Goal: Task Accomplishment & Management: Complete application form

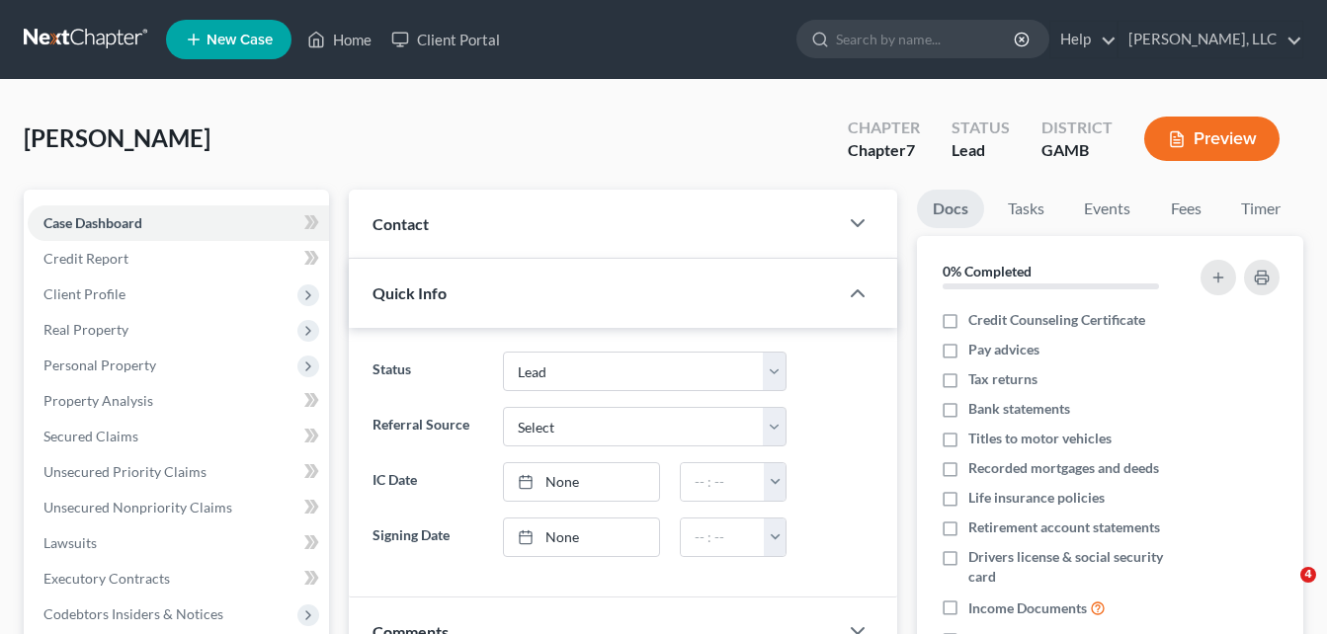
select select "10"
click at [443, 304] on div "Quick Info" at bounding box center [593, 293] width 489 height 68
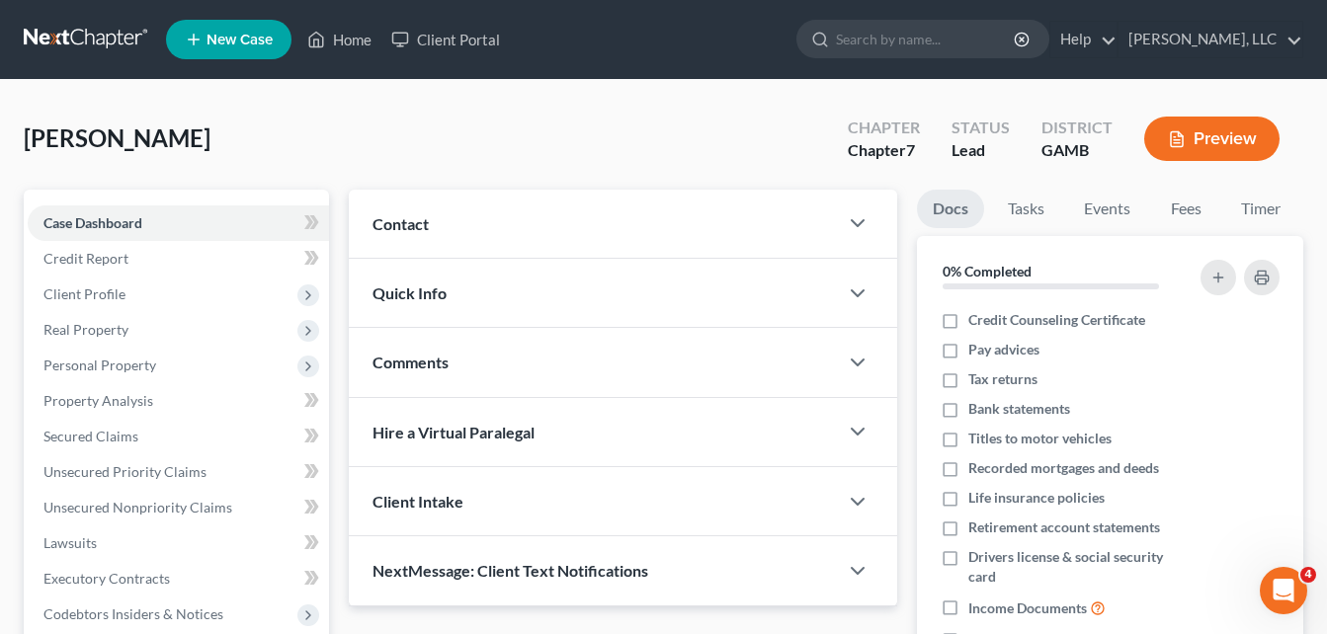
click at [330, 136] on div "[PERSON_NAME] Upgraded Chapter Chapter 7 Status Lead District [GEOGRAPHIC_DATA]…" at bounding box center [664, 147] width 1280 height 86
click at [376, 214] on span "Contact" at bounding box center [401, 223] width 56 height 19
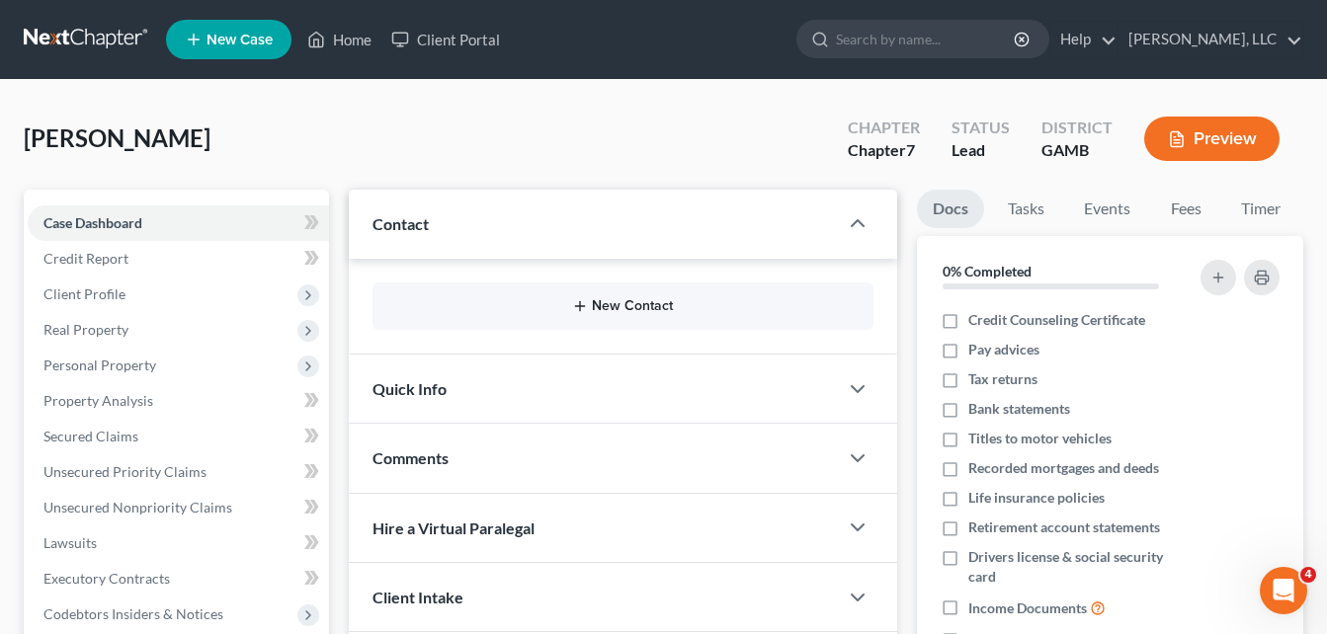
click at [619, 307] on button "New Contact" at bounding box center [622, 306] width 469 height 16
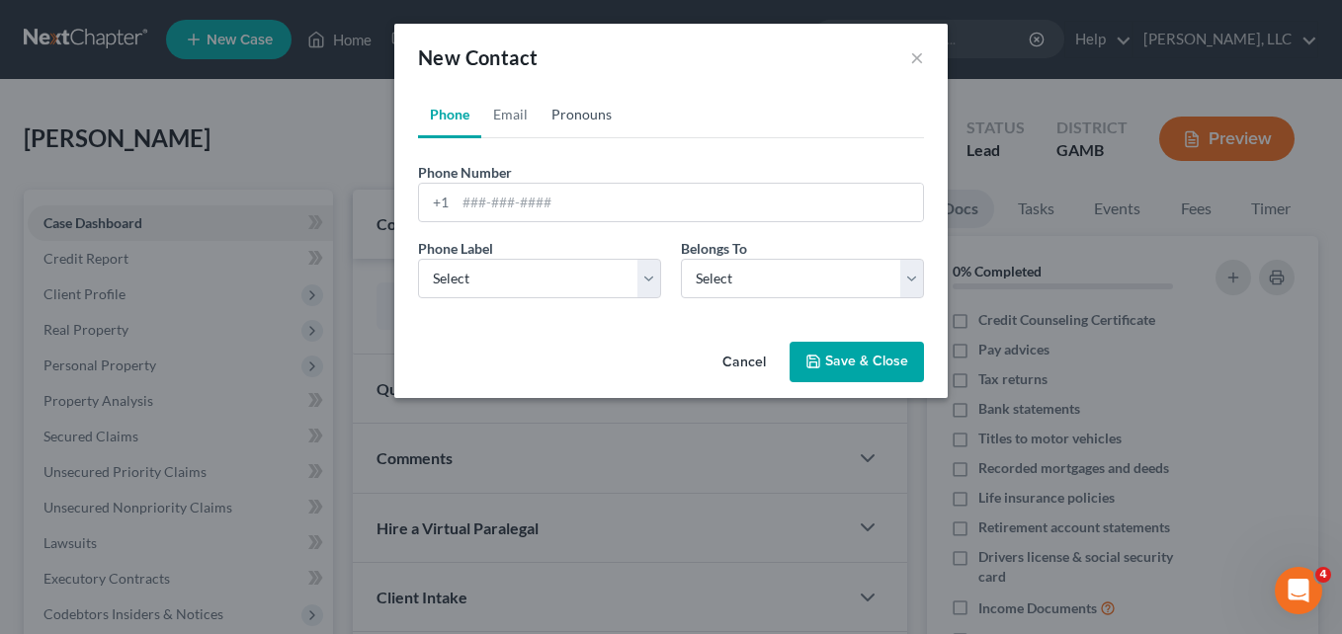
click at [577, 115] on link "Pronouns" at bounding box center [582, 114] width 84 height 47
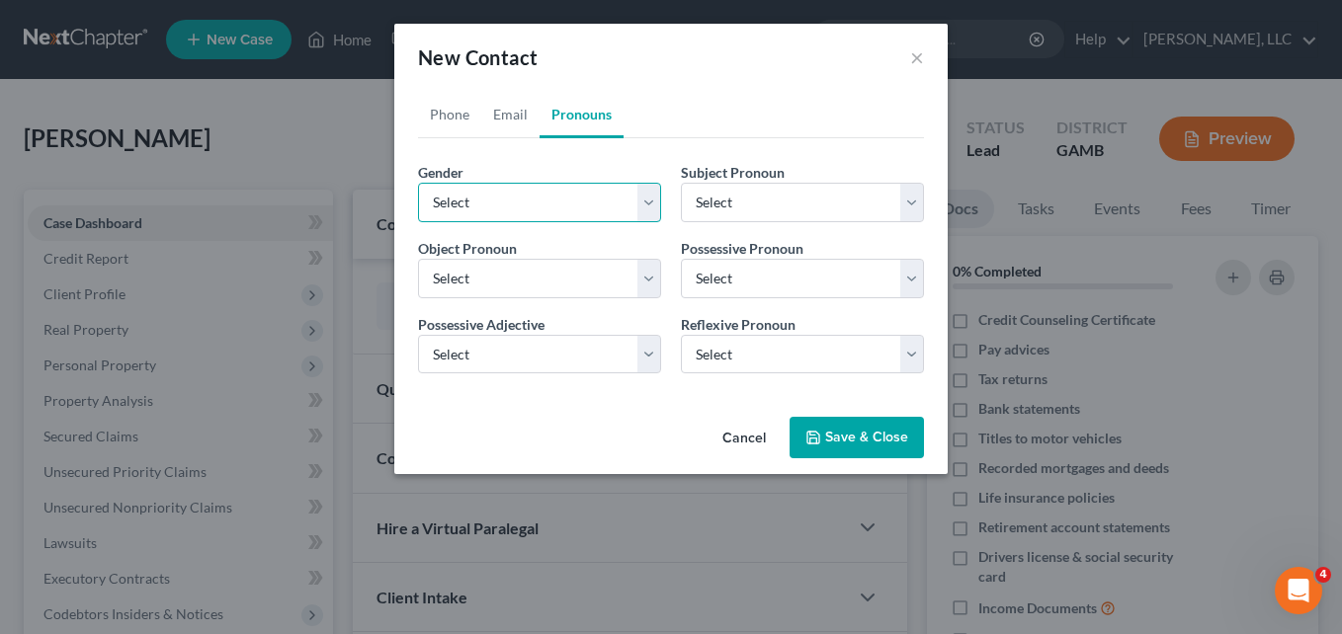
click at [543, 204] on select "Select [DEMOGRAPHIC_DATA] [DEMOGRAPHIC_DATA] [DEMOGRAPHIC_DATA] More Than One P…" at bounding box center [539, 203] width 243 height 40
select select "1"
click at [418, 183] on select "Select [DEMOGRAPHIC_DATA] [DEMOGRAPHIC_DATA] [DEMOGRAPHIC_DATA] More Than One P…" at bounding box center [539, 203] width 243 height 40
select select "1"
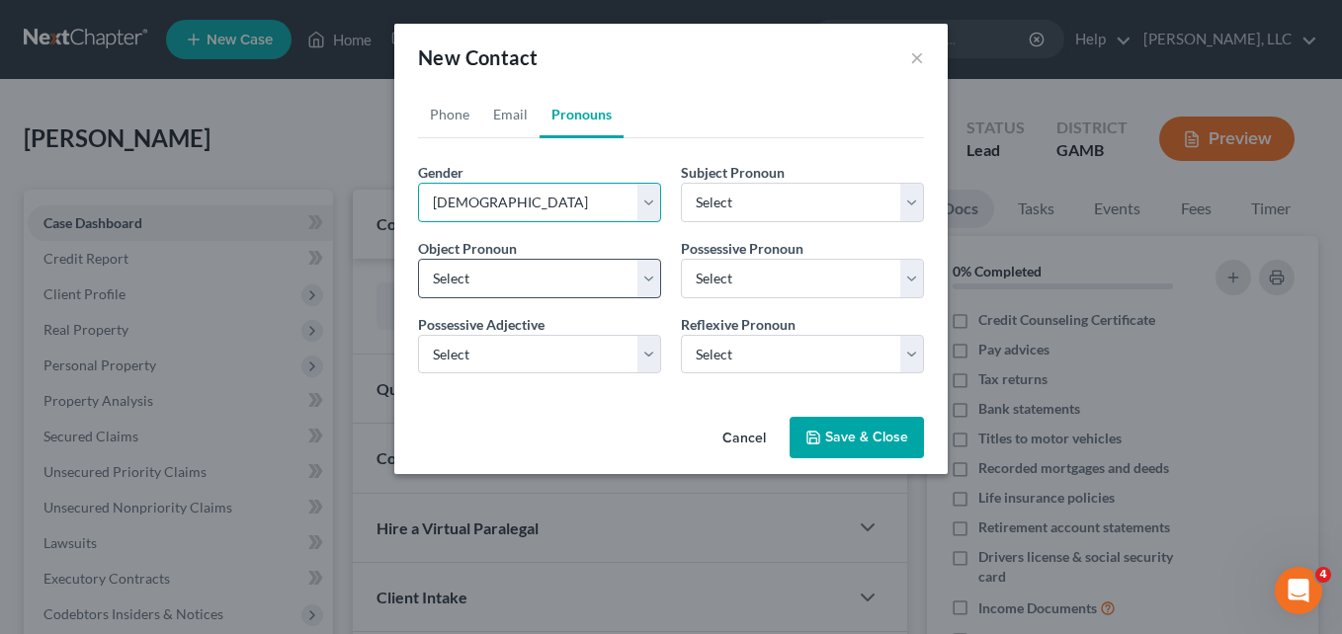
select select "1"
click at [447, 124] on link "Phone" at bounding box center [449, 114] width 63 height 47
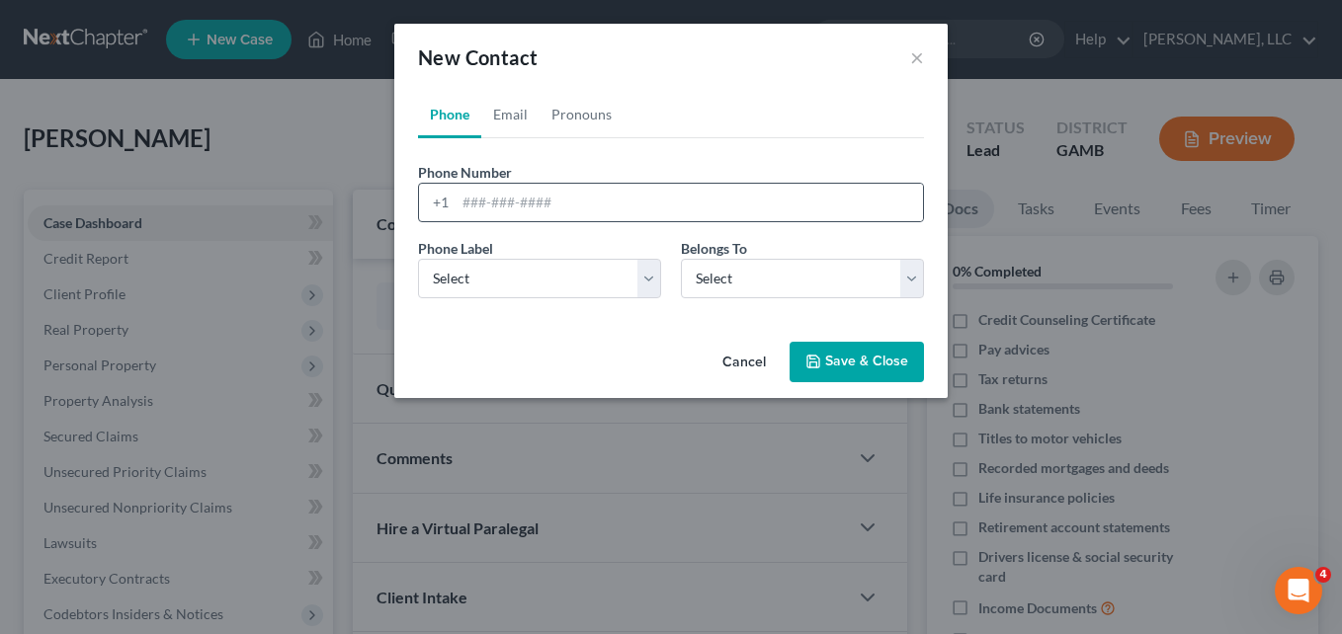
click at [455, 211] on div "+1" at bounding box center [437, 203] width 37 height 38
click at [479, 208] on input "tel" at bounding box center [689, 203] width 467 height 38
type input "4783351197"
click at [508, 270] on select "Select Mobile Home Work Other" at bounding box center [539, 279] width 243 height 40
select select "0"
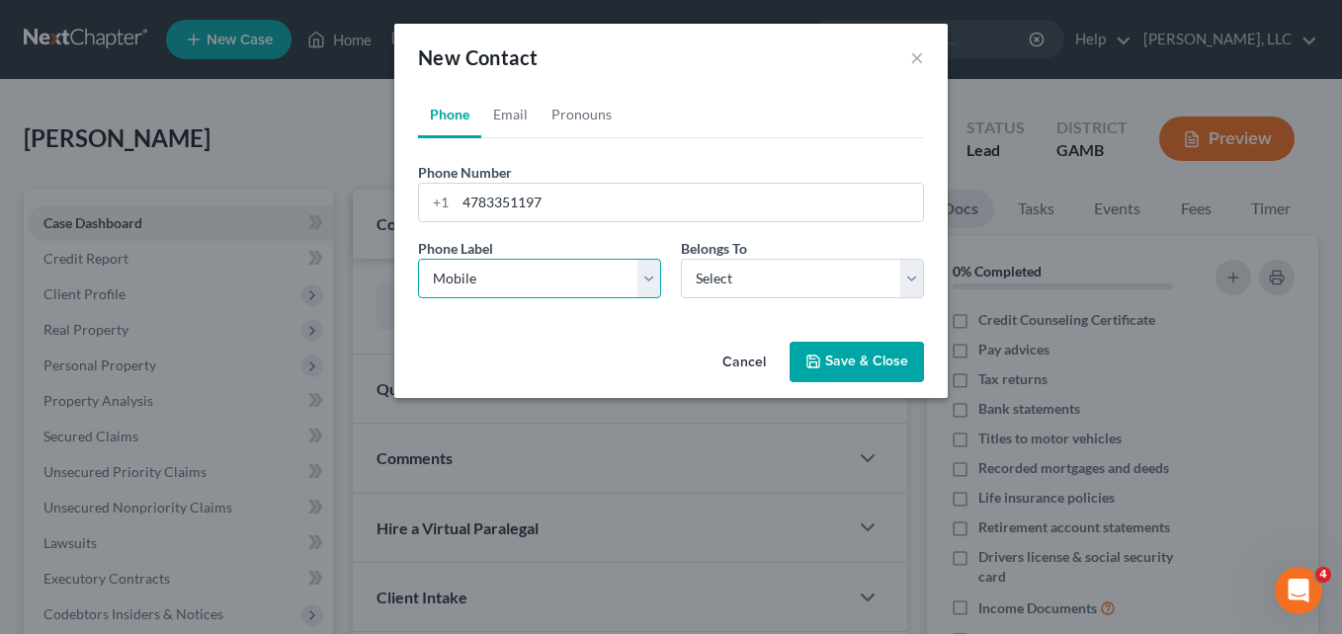
click at [418, 259] on select "Select Mobile Home Work Other" at bounding box center [539, 279] width 243 height 40
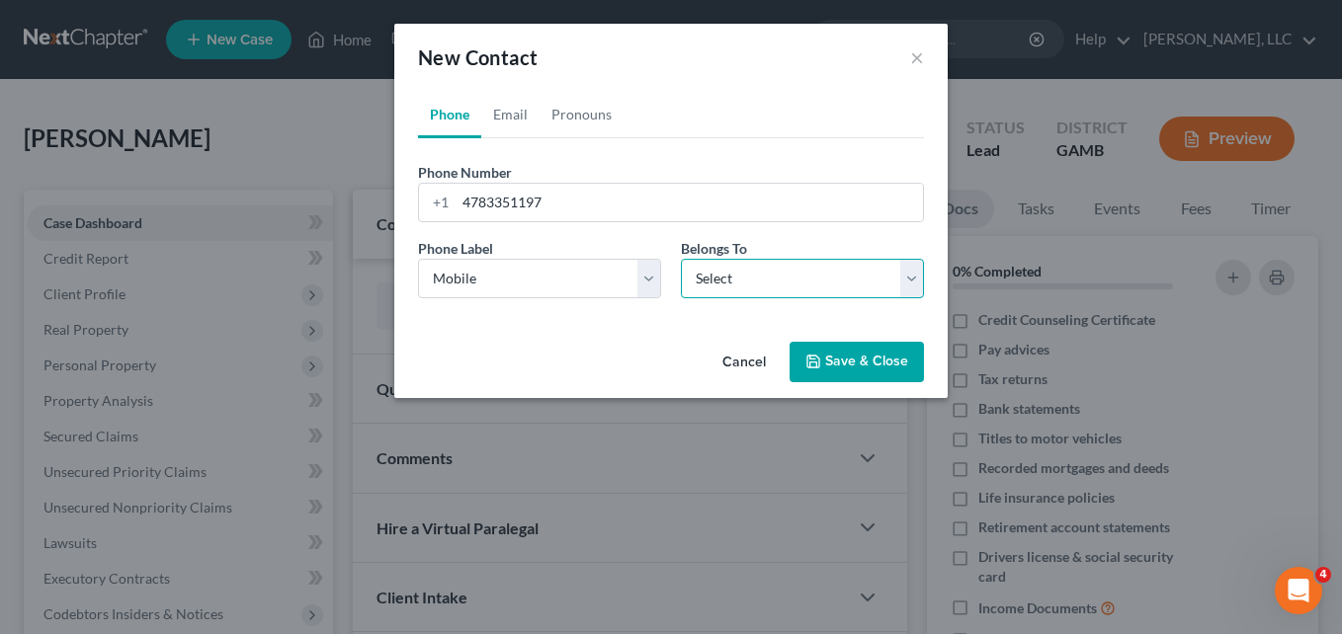
click at [737, 278] on select "Select Client Other" at bounding box center [802, 279] width 243 height 40
select select "0"
click at [681, 259] on select "Select Client Other" at bounding box center [802, 279] width 243 height 40
select select "0"
click at [517, 126] on link "Email" at bounding box center [510, 114] width 58 height 47
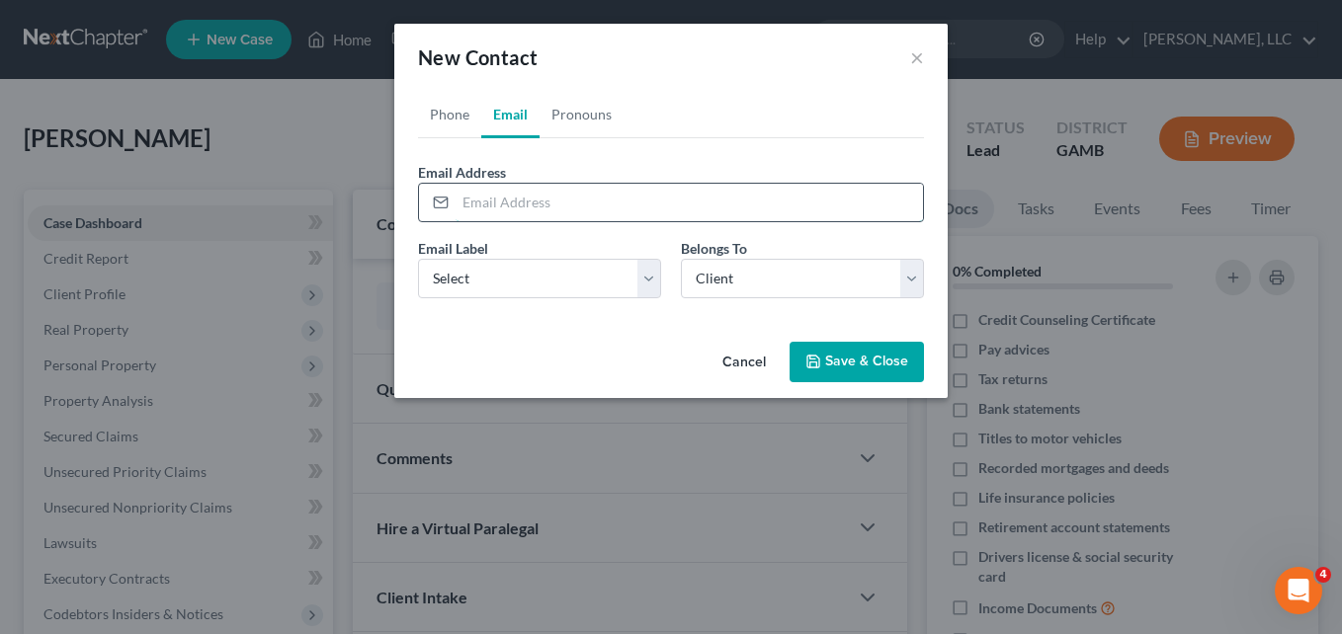
click at [498, 207] on input "email" at bounding box center [689, 203] width 467 height 38
type input "[EMAIL_ADDRESS][DOMAIN_NAME]"
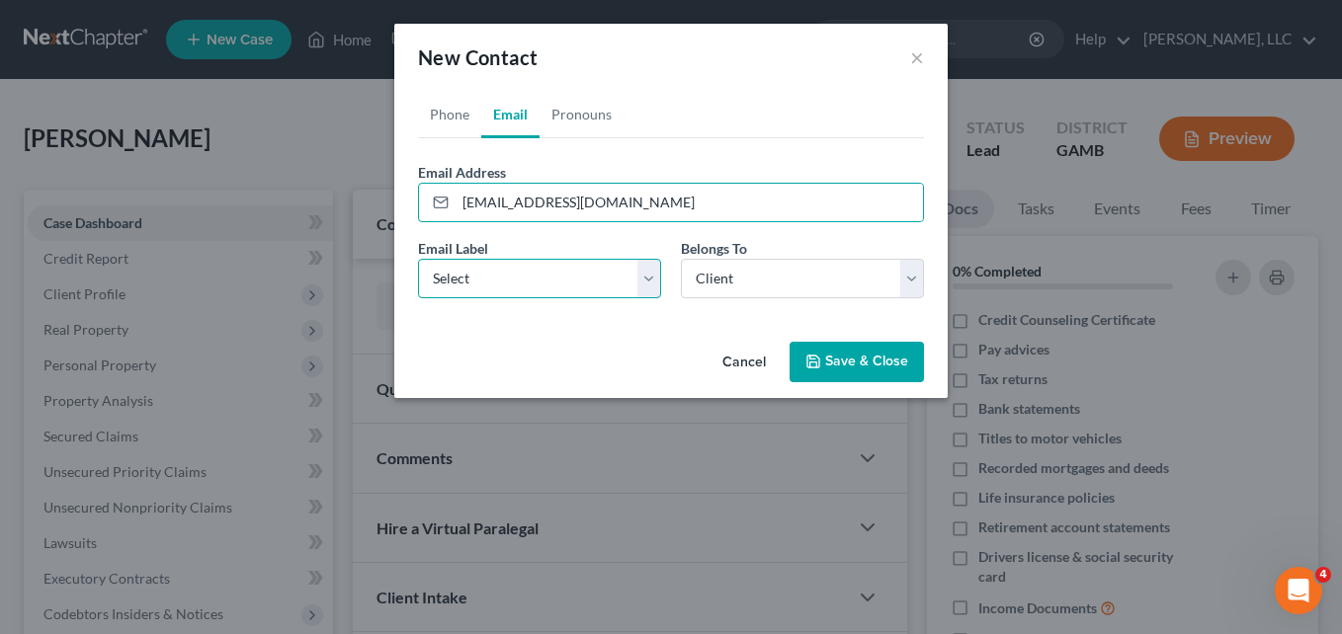
click at [434, 265] on select "Select Home Work Other" at bounding box center [539, 279] width 243 height 40
select select "0"
click at [418, 259] on select "Select Home Work Other" at bounding box center [539, 279] width 243 height 40
click at [835, 360] on button "Save & Close" at bounding box center [857, 363] width 134 height 42
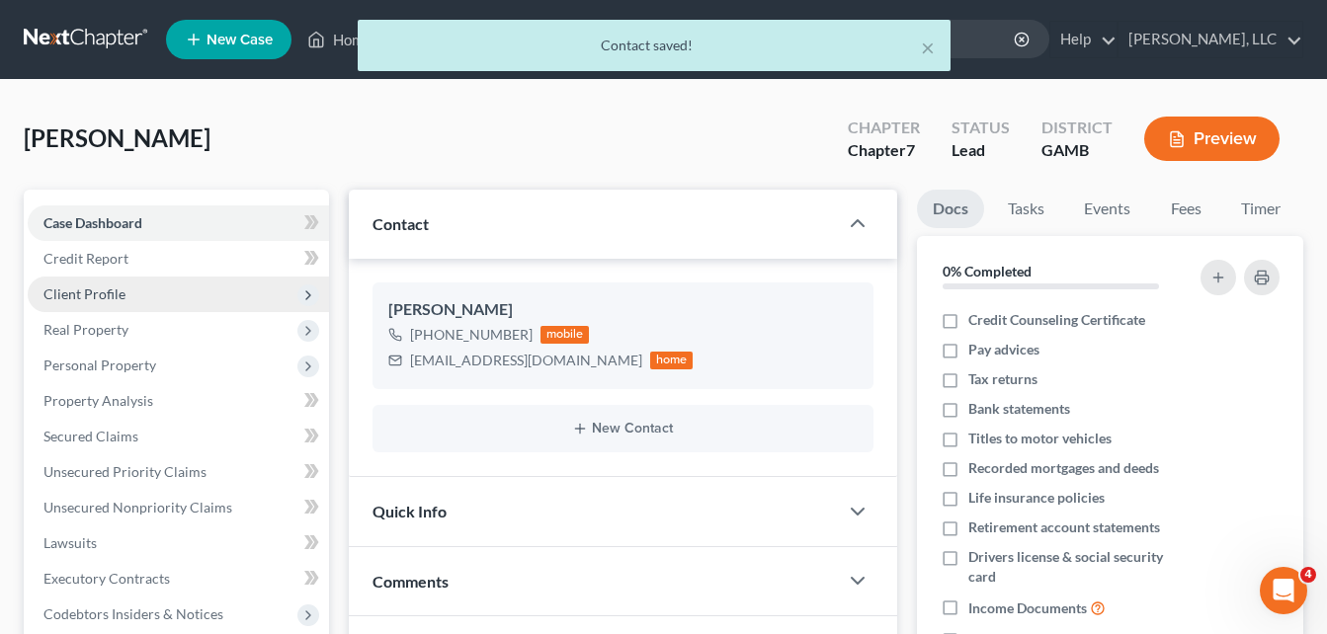
click at [106, 298] on span "Client Profile" at bounding box center [84, 294] width 82 height 17
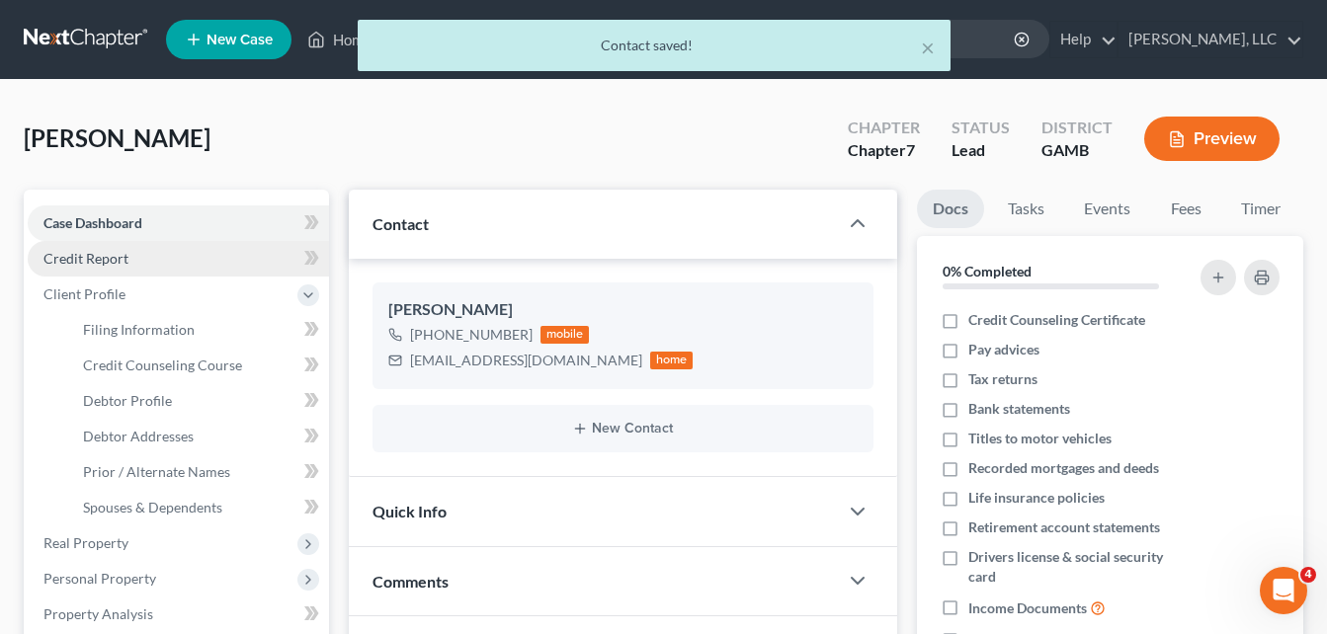
click at [116, 266] on span "Credit Report" at bounding box center [85, 258] width 85 height 17
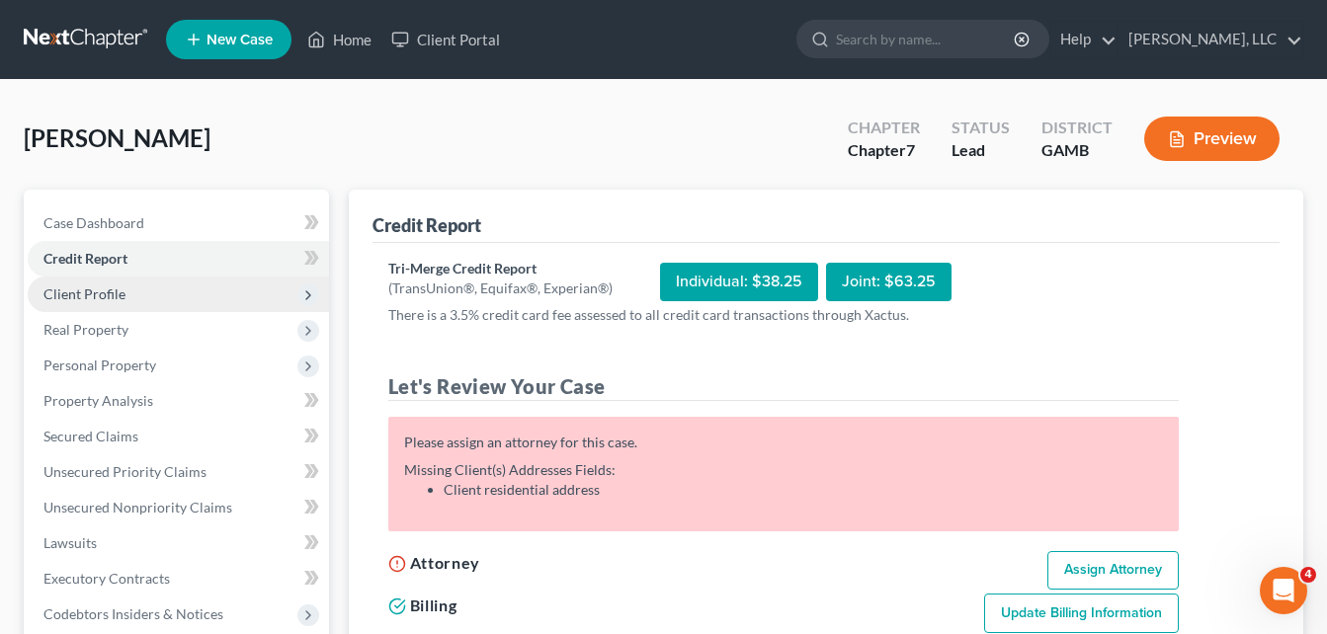
click at [100, 305] on span "Client Profile" at bounding box center [178, 295] width 301 height 36
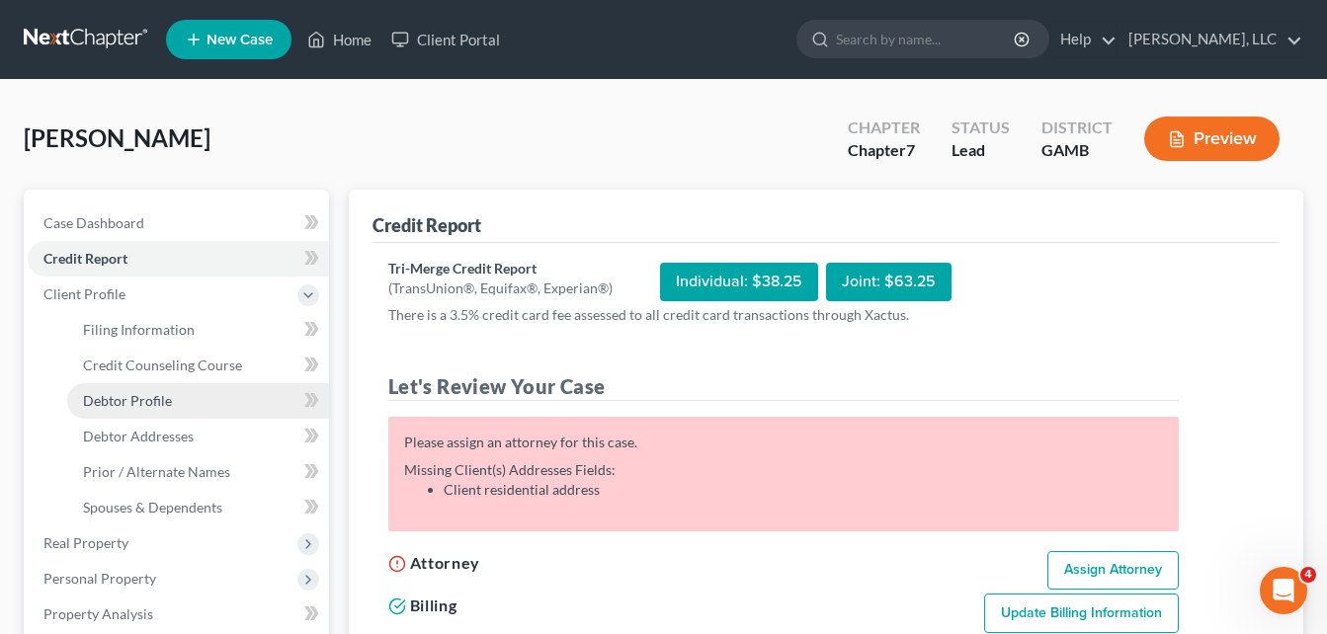
click at [141, 405] on span "Debtor Profile" at bounding box center [127, 400] width 89 height 17
select select "0"
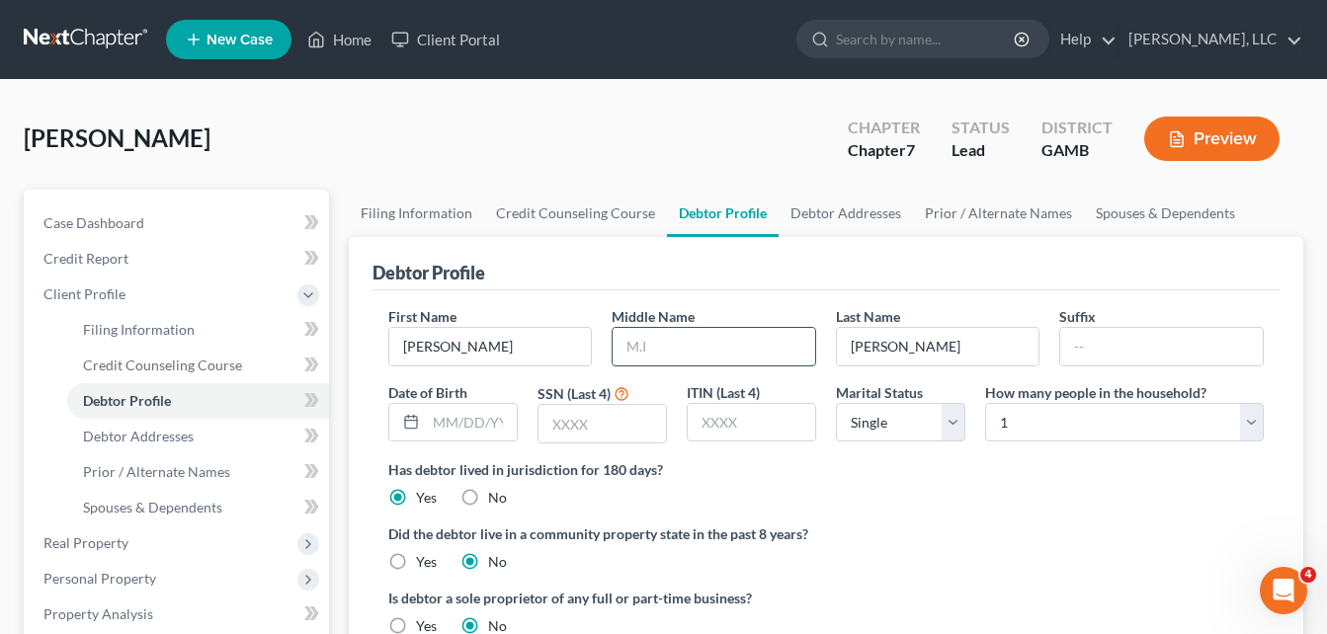
click at [663, 344] on input "text" at bounding box center [714, 347] width 203 height 38
type input "[PERSON_NAME]"
click at [442, 410] on input "text" at bounding box center [471, 423] width 91 height 38
click at [584, 428] on input "text" at bounding box center [602, 424] width 127 height 38
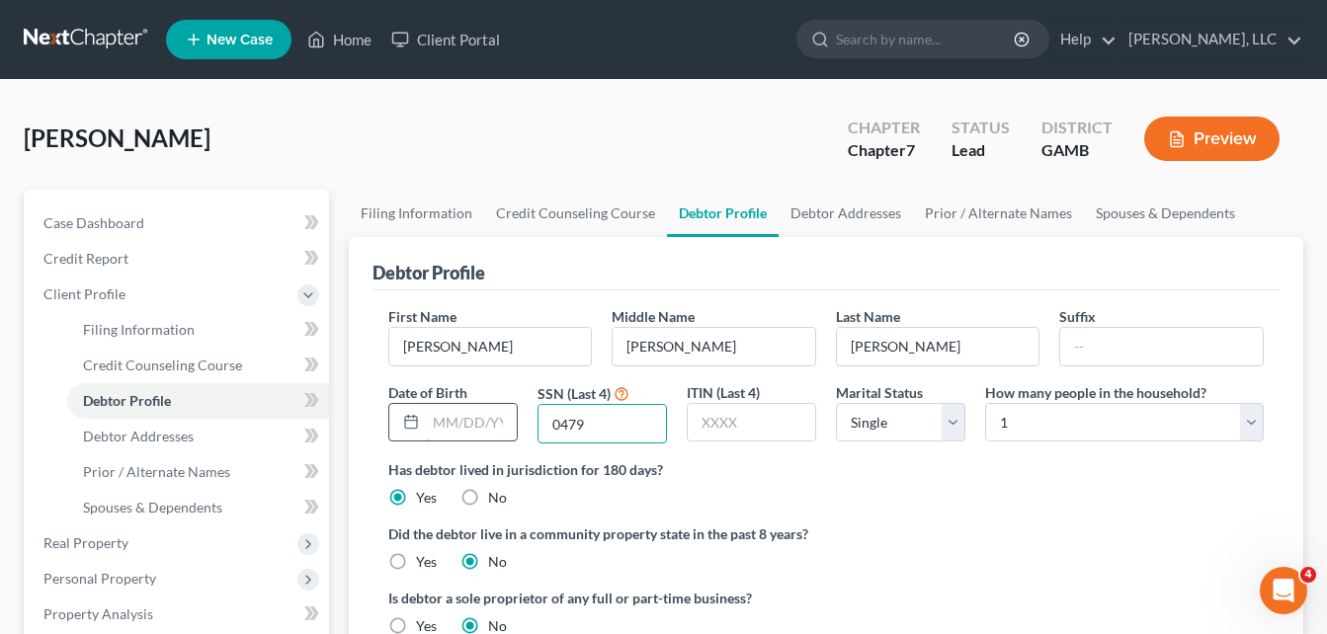
type input "0479"
click at [467, 427] on input "text" at bounding box center [471, 423] width 91 height 38
type input "[DATE]"
click at [838, 211] on link "Debtor Addresses" at bounding box center [846, 213] width 134 height 47
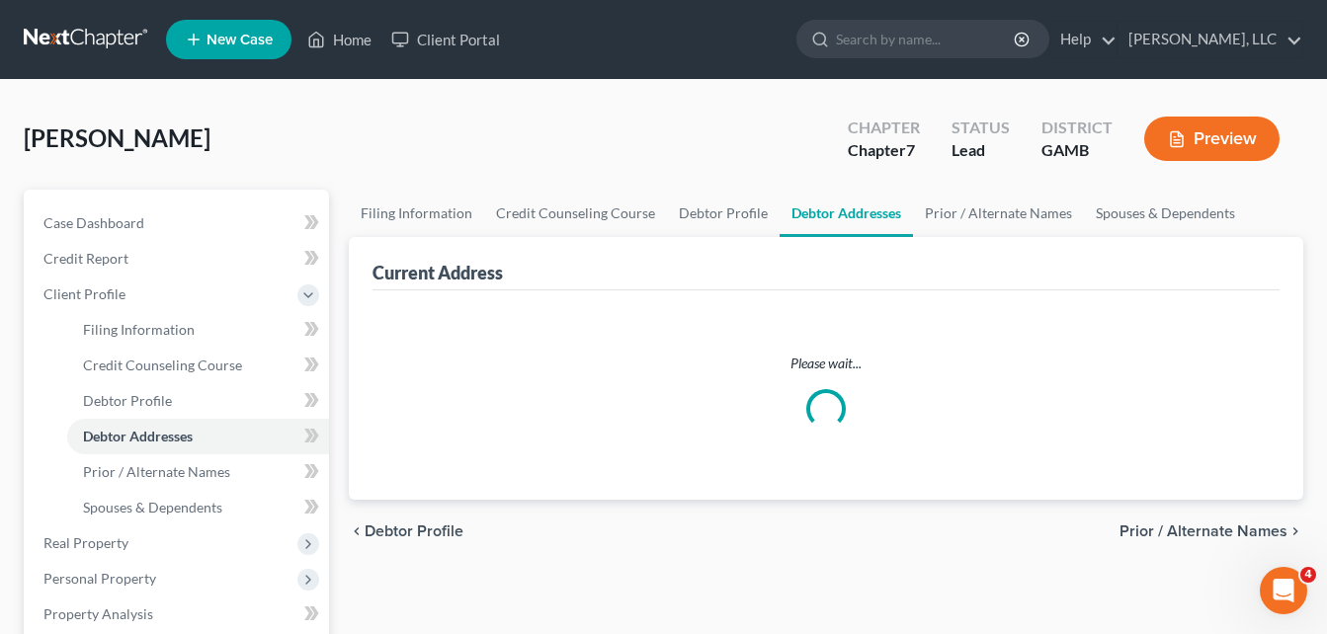
select select "0"
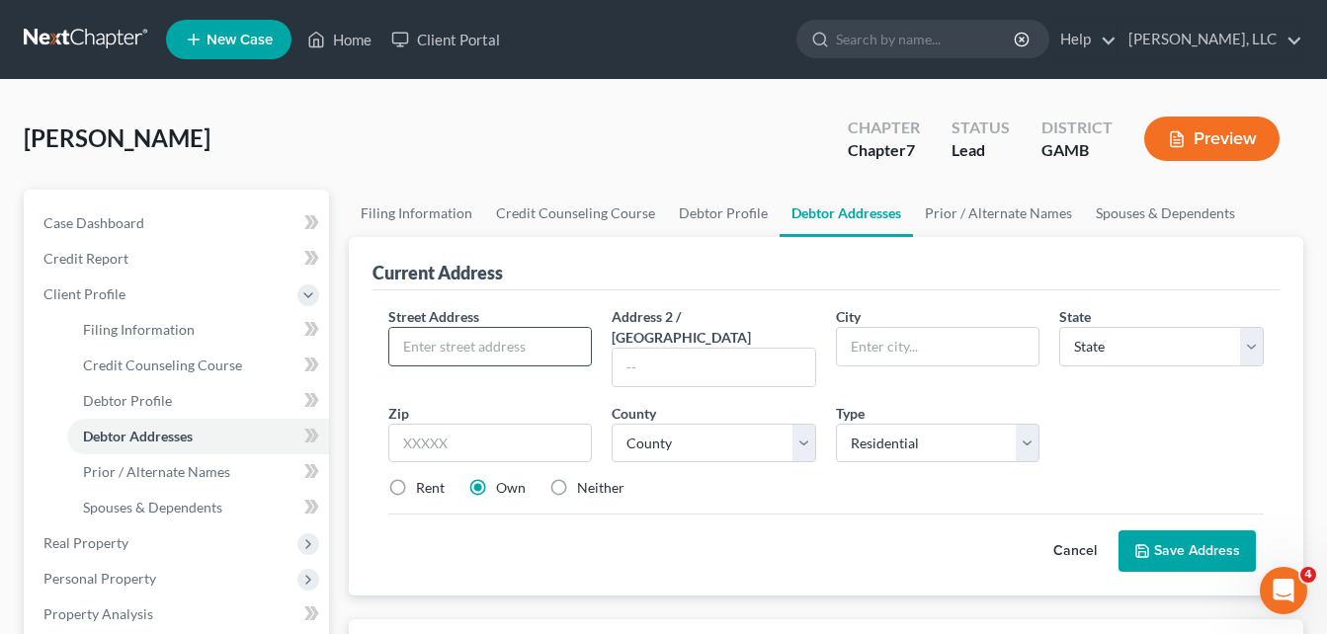
click at [473, 343] on input "text" at bounding box center [490, 347] width 203 height 38
type input "[STREET_ADDRESS]"
click at [518, 403] on div "Zip *" at bounding box center [490, 433] width 224 height 60
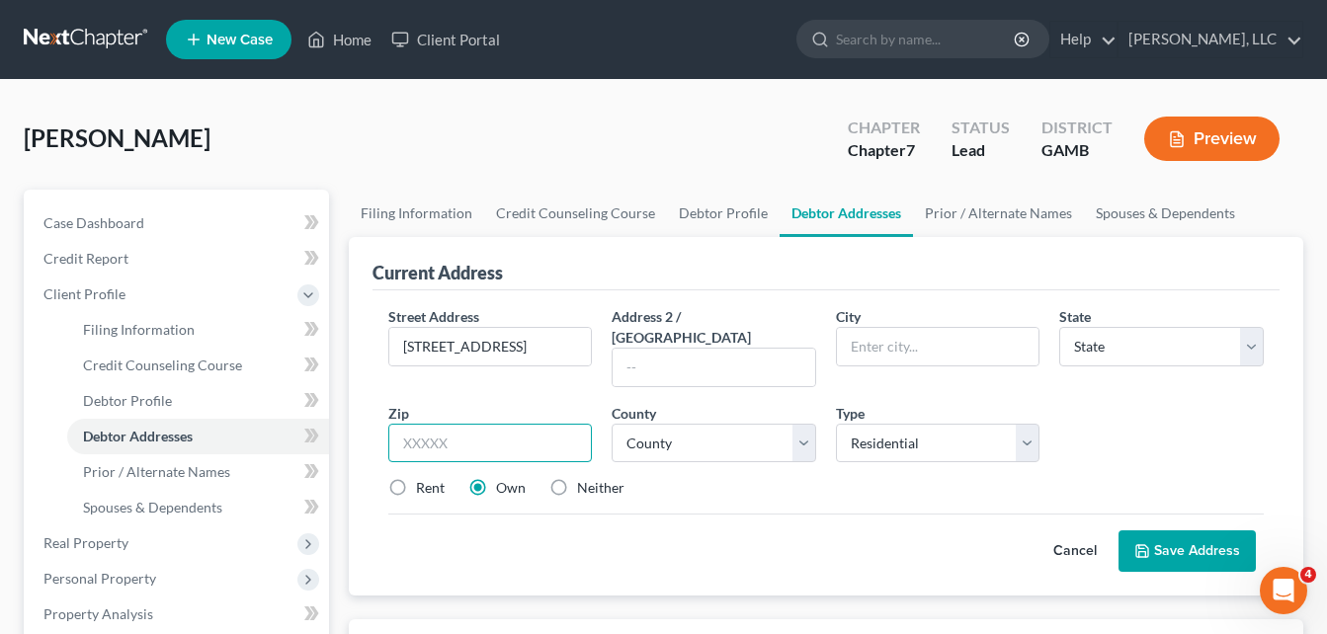
click at [506, 425] on input "text" at bounding box center [490, 444] width 205 height 40
type input "31210"
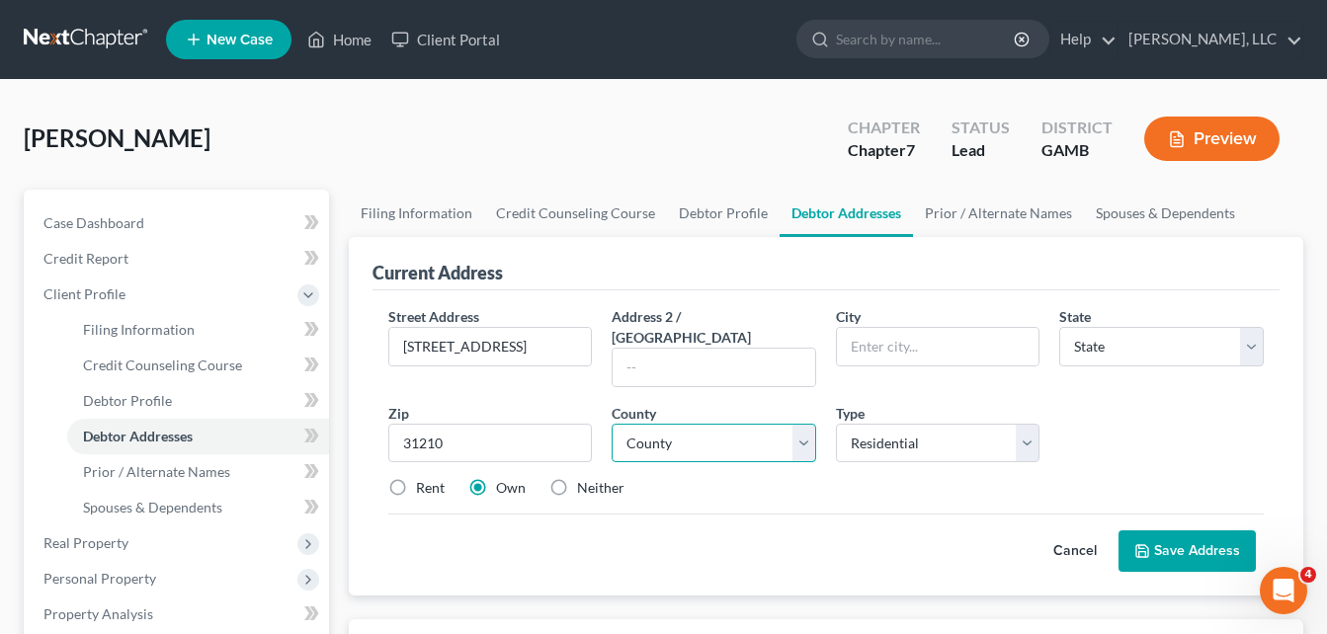
click at [677, 426] on select "County" at bounding box center [714, 444] width 205 height 40
type input "Macon"
select select "10"
click at [612, 424] on select "County [GEOGRAPHIC_DATA] [GEOGRAPHIC_DATA] [GEOGRAPHIC_DATA] [GEOGRAPHIC_DATA] …" at bounding box center [714, 444] width 205 height 40
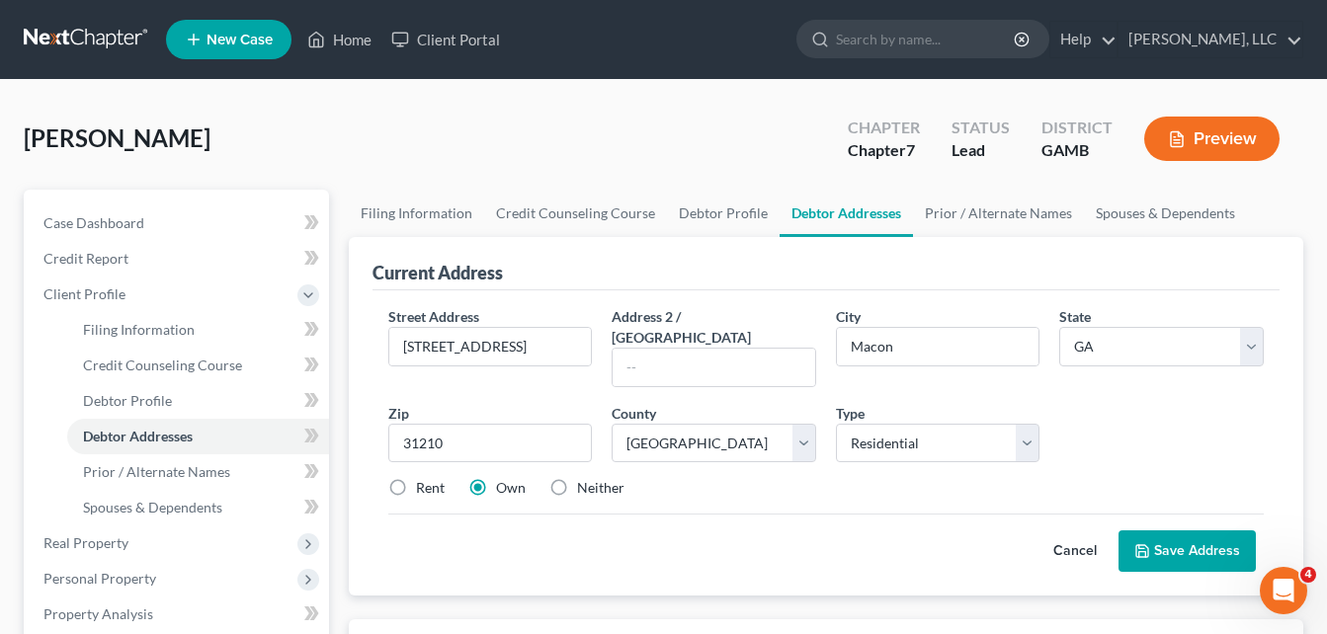
click at [425, 478] on label "Rent" at bounding box center [430, 488] width 29 height 20
click at [425, 478] on input "Rent" at bounding box center [430, 484] width 13 height 13
radio input "true"
click at [1229, 538] on button "Save Address" at bounding box center [1187, 552] width 137 height 42
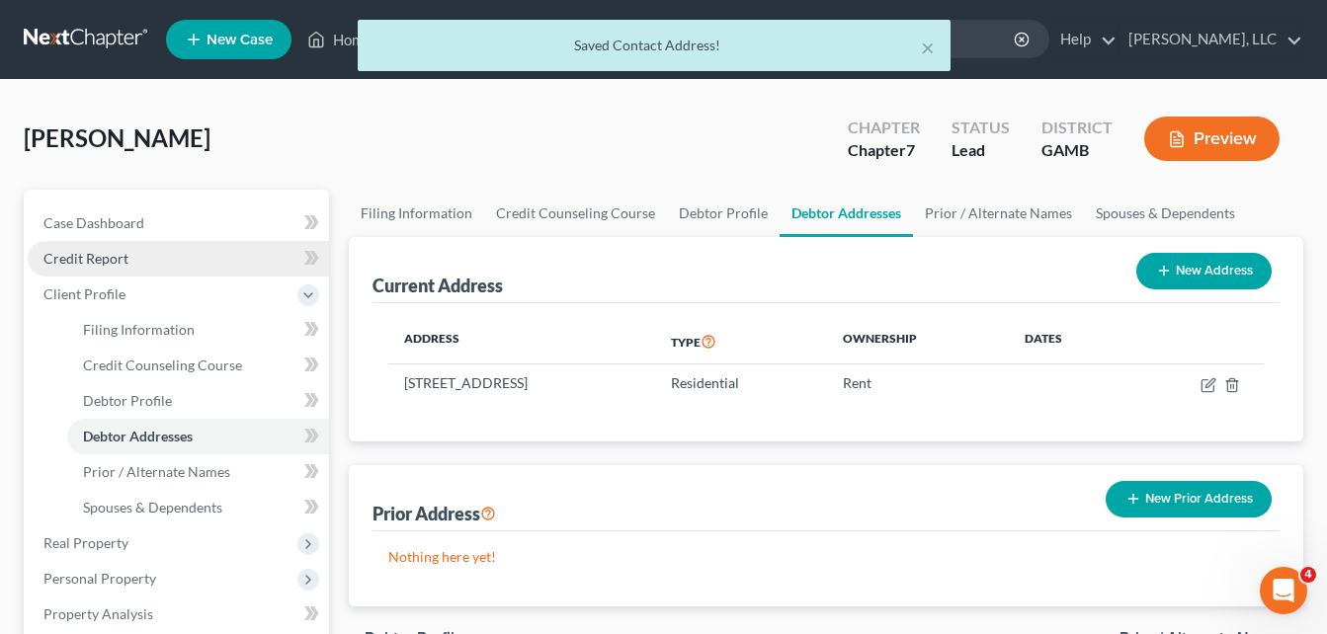
click at [104, 262] on span "Credit Report" at bounding box center [85, 258] width 85 height 17
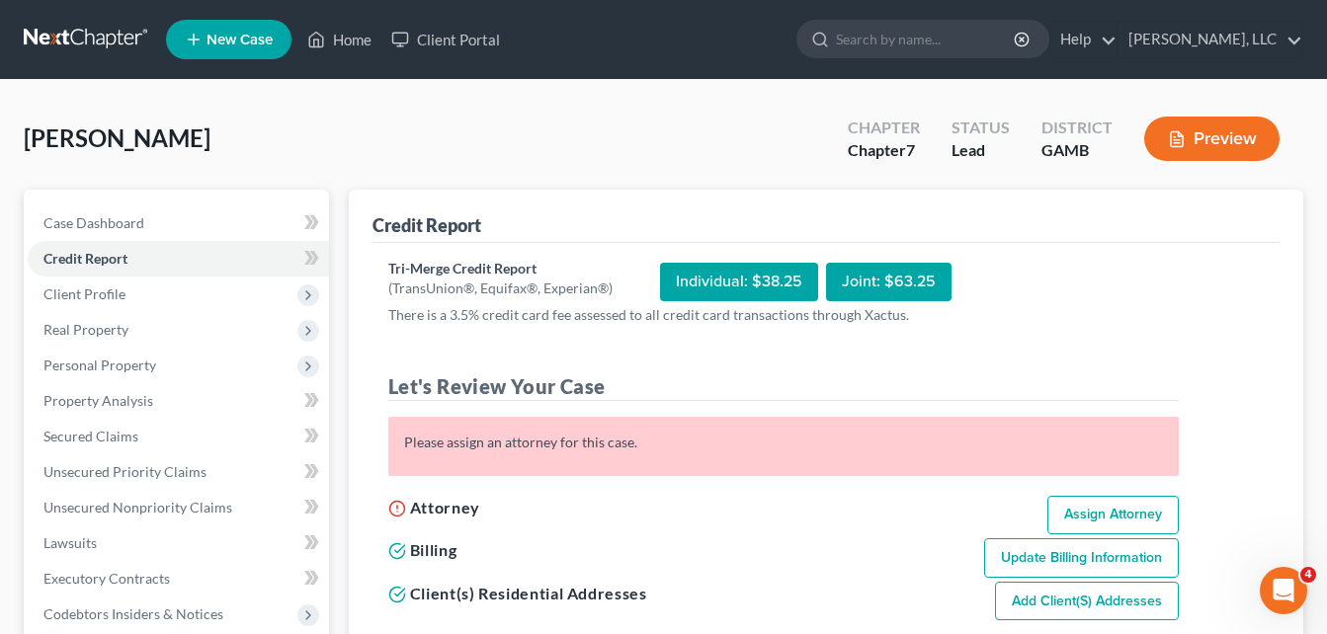
click at [1107, 516] on link "Assign Attorney" at bounding box center [1112, 516] width 131 height 40
select select "1"
select select "0"
select select "10"
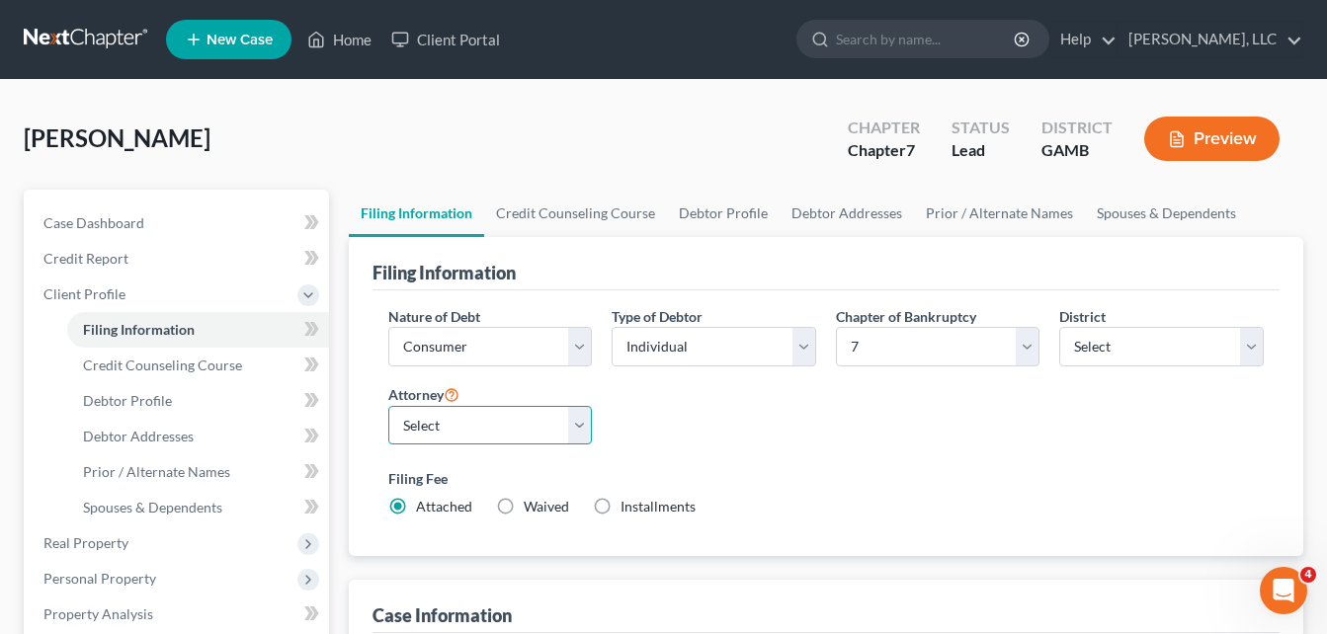
click at [550, 425] on select "Select [PERSON_NAME]" at bounding box center [490, 426] width 205 height 40
select select "0"
click at [388, 406] on select "Select [PERSON_NAME]" at bounding box center [490, 426] width 205 height 40
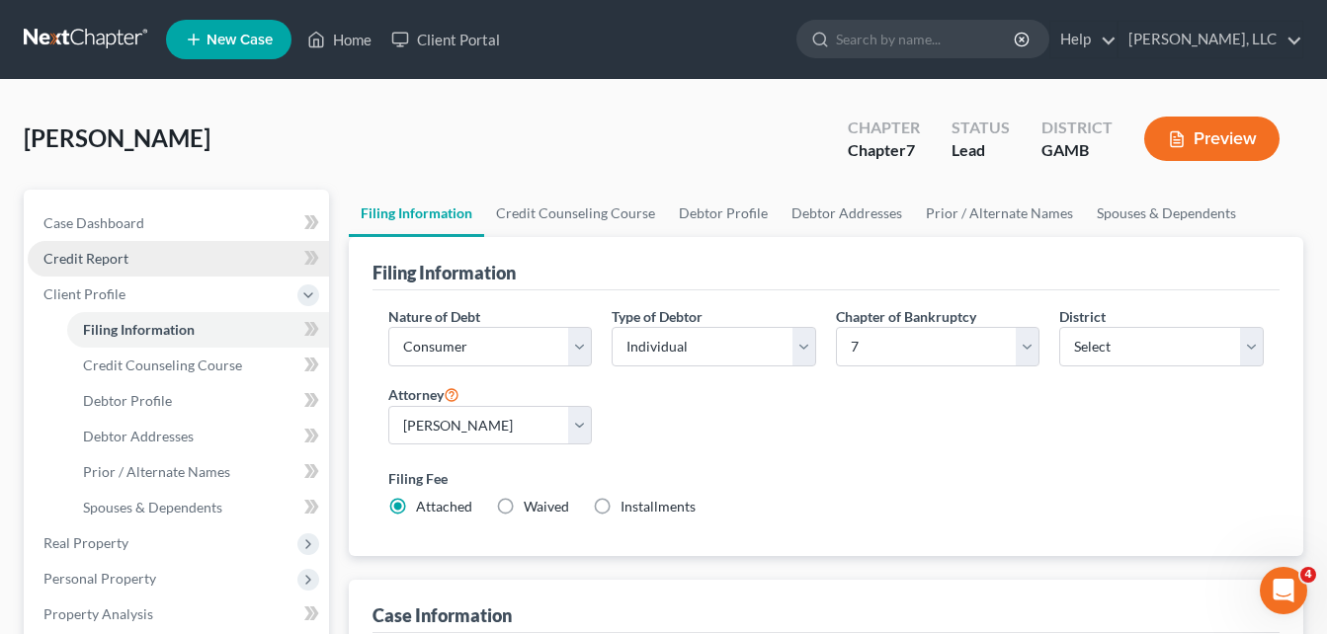
click at [87, 263] on span "Credit Report" at bounding box center [85, 258] width 85 height 17
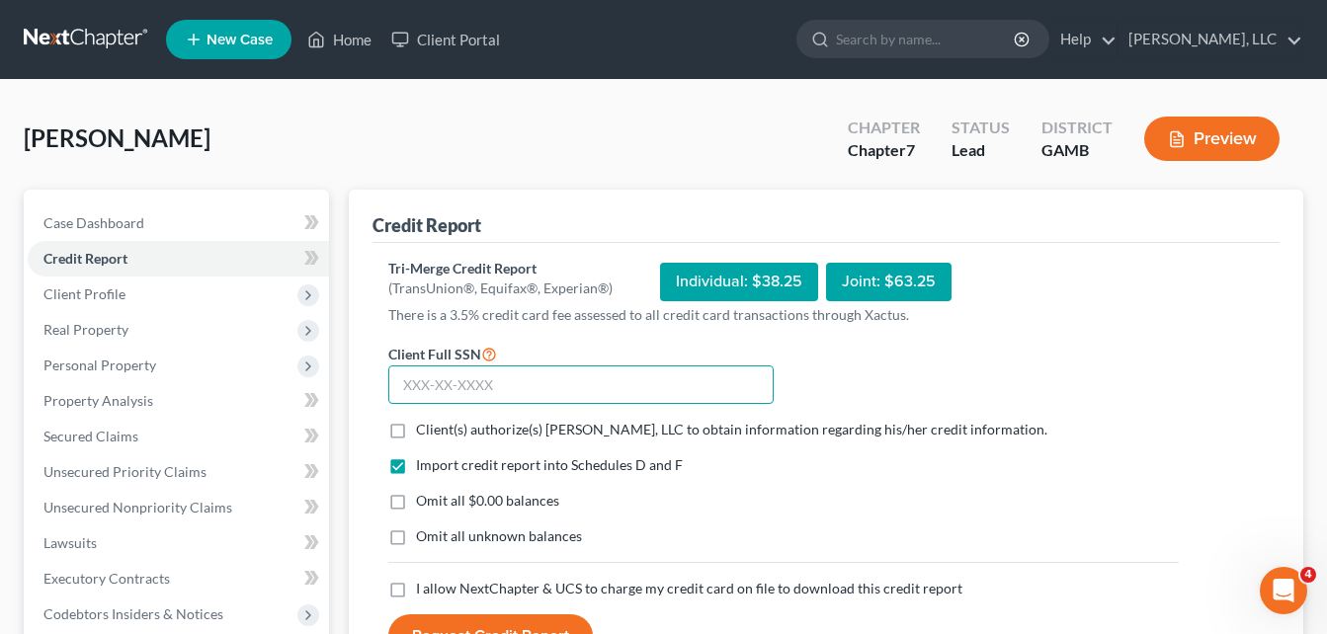
click at [456, 384] on input "text" at bounding box center [580, 386] width 385 height 40
type input "260-19-0479"
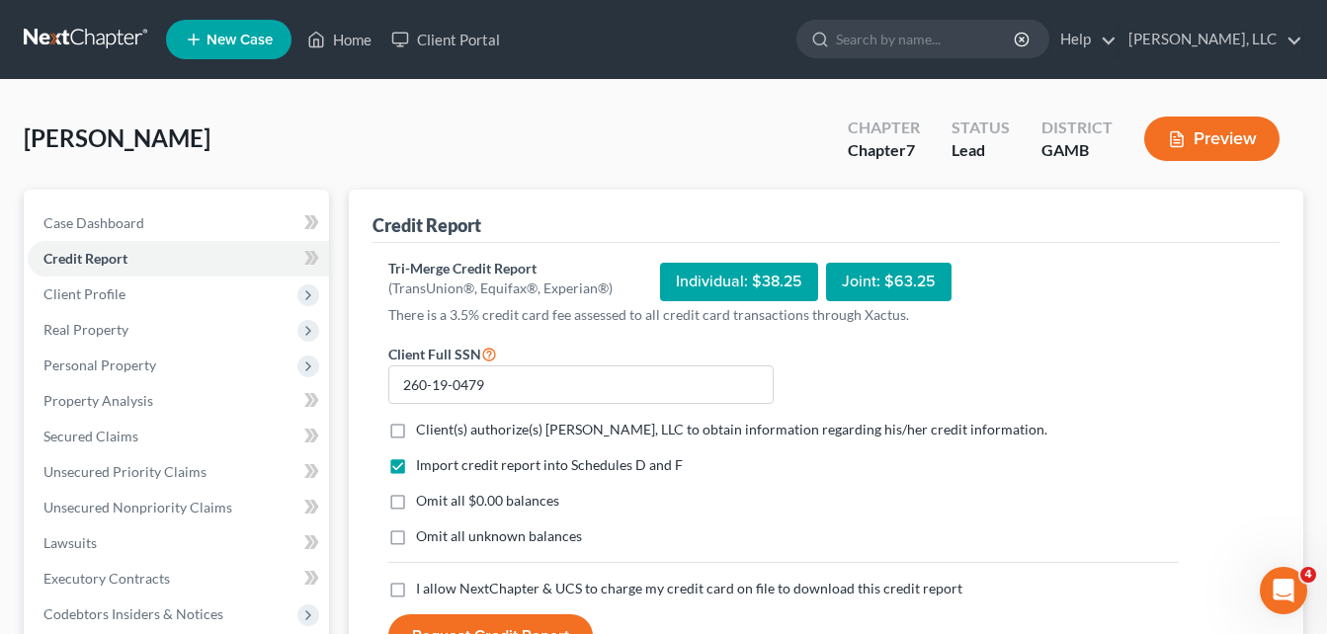
click at [416, 431] on label "Client(s) authorize(s) [PERSON_NAME], LLC to obtain information regarding his/h…" at bounding box center [731, 430] width 631 height 20
click at [424, 431] on input "Client(s) authorize(s) [PERSON_NAME], LLC to obtain information regarding his/h…" at bounding box center [430, 426] width 13 height 13
checkbox input "true"
click at [416, 503] on label "Omit all $0.00 balances" at bounding box center [487, 501] width 143 height 20
click at [424, 503] on input "Omit all $0.00 balances" at bounding box center [430, 497] width 13 height 13
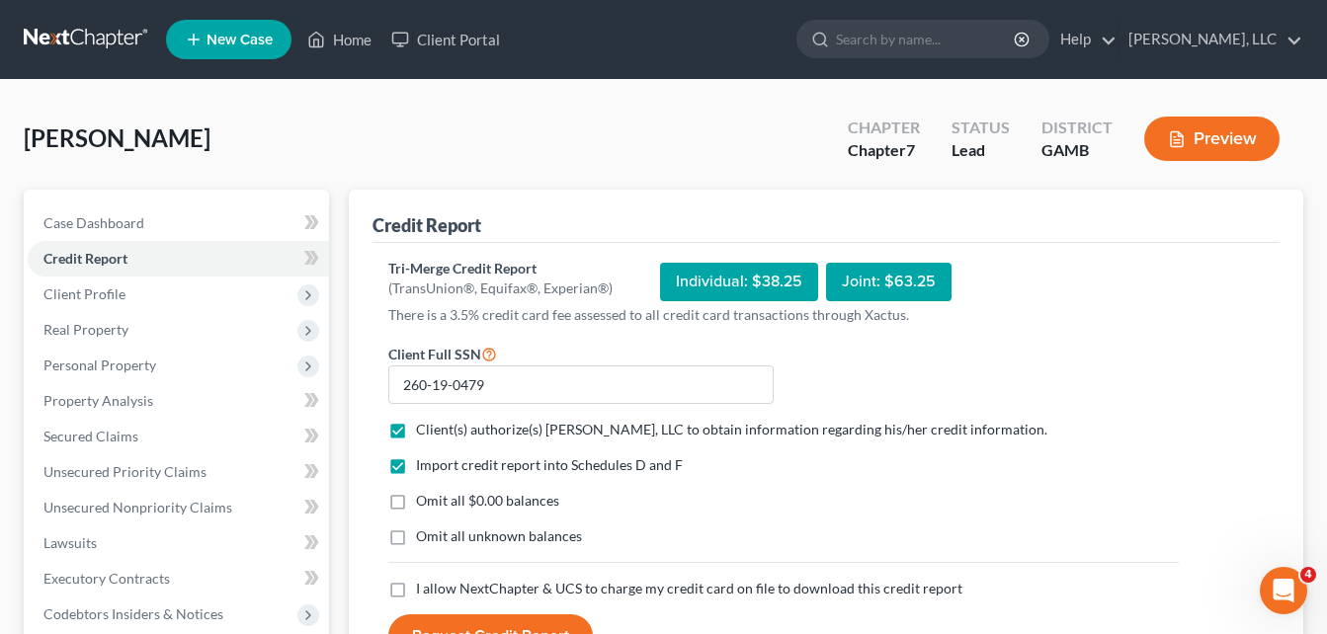
checkbox input "true"
click at [416, 527] on label "Omit all unknown balances" at bounding box center [499, 537] width 166 height 20
click at [424, 527] on input "Omit all unknown balances" at bounding box center [430, 533] width 13 height 13
checkbox input "true"
click at [416, 593] on label "I allow NextChapter & UCS to charge my credit card on file to download this cre…" at bounding box center [689, 589] width 546 height 20
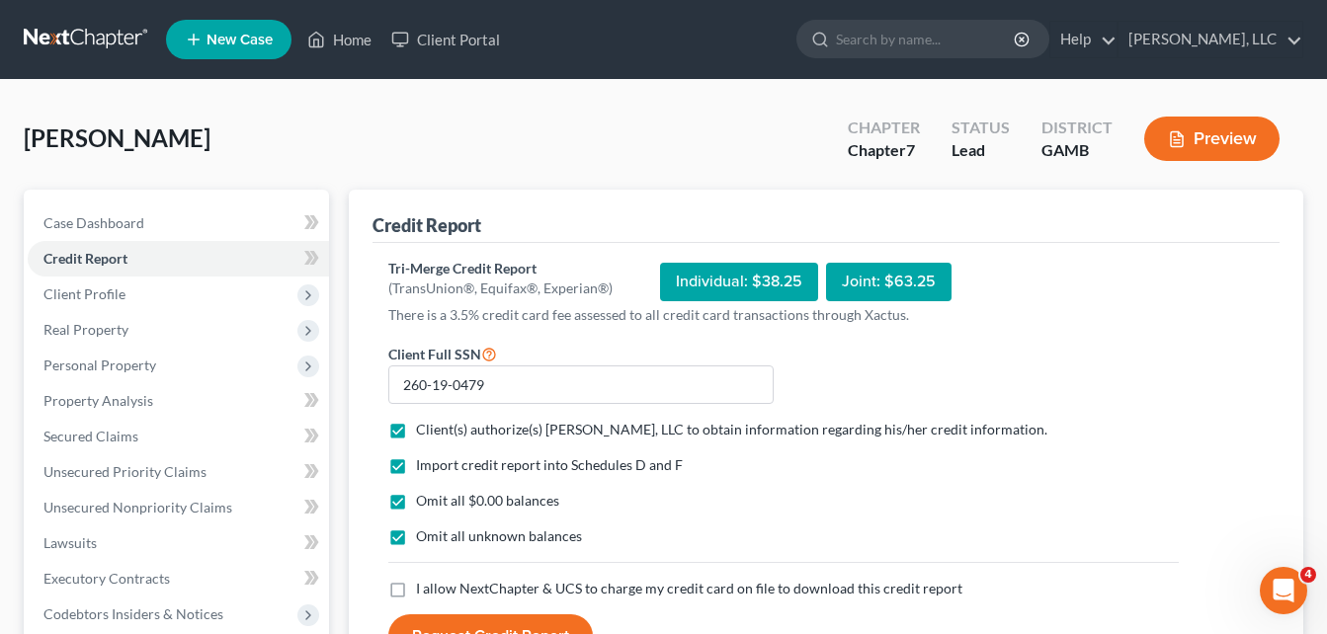
click at [424, 592] on input "I allow NextChapter & UCS to charge my credit card on file to download this cre…" at bounding box center [430, 585] width 13 height 13
checkbox input "true"
click at [425, 628] on button "Request Credit Report" at bounding box center [490, 636] width 205 height 43
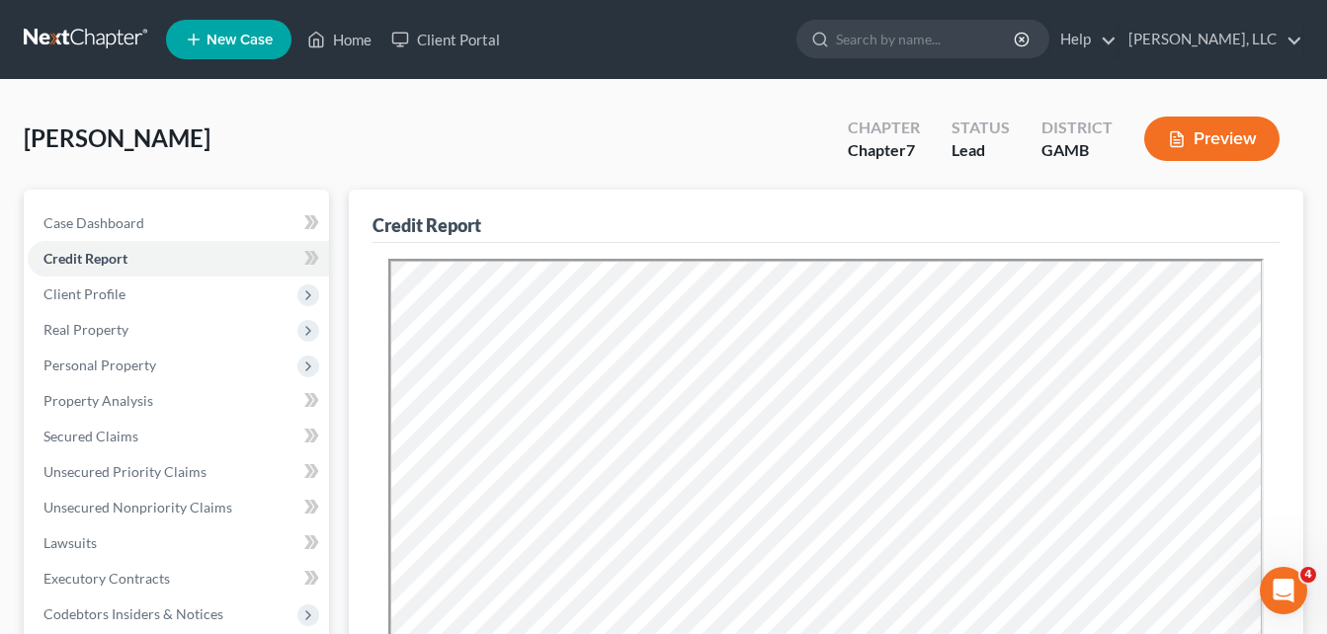
click at [634, 54] on ul "New Case Home Client Portal - No Result - See all results Or Press Enter... Hel…" at bounding box center [734, 39] width 1137 height 51
click at [352, 119] on div "[PERSON_NAME] Upgraded Chapter Chapter 7 Status Lead District [GEOGRAPHIC_DATA]…" at bounding box center [664, 147] width 1280 height 86
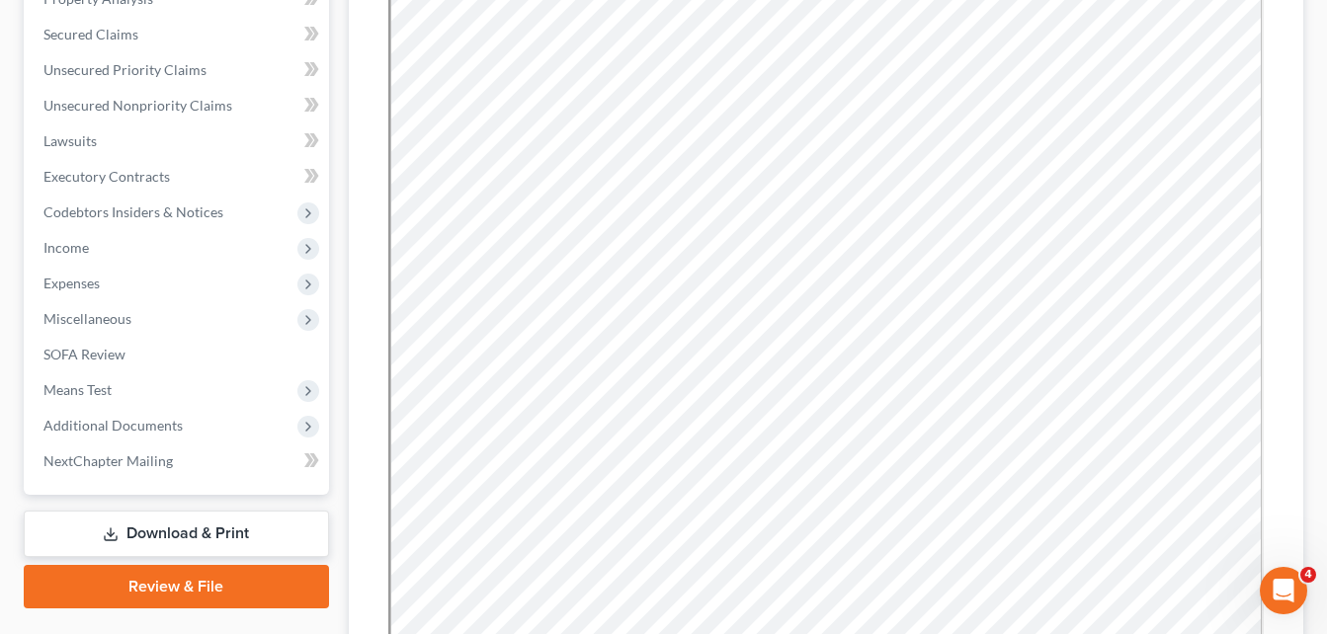
scroll to position [663, 0]
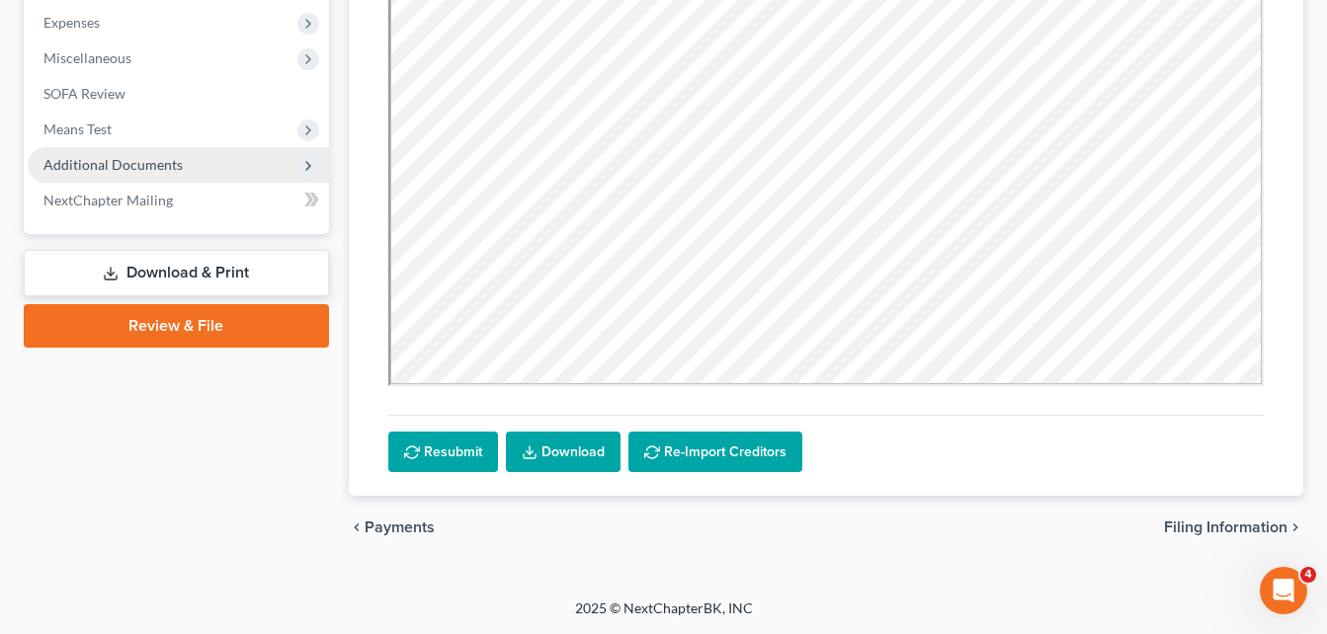
click at [156, 164] on span "Additional Documents" at bounding box center [112, 164] width 139 height 17
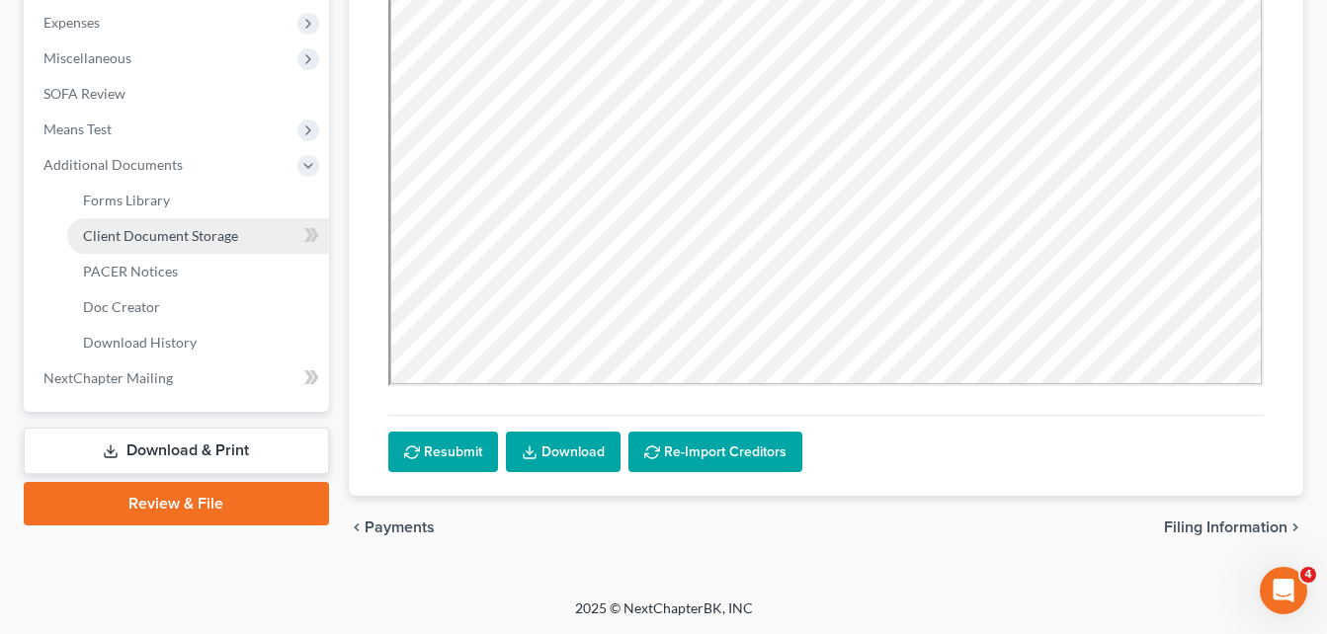
click at [157, 235] on span "Client Document Storage" at bounding box center [160, 235] width 155 height 17
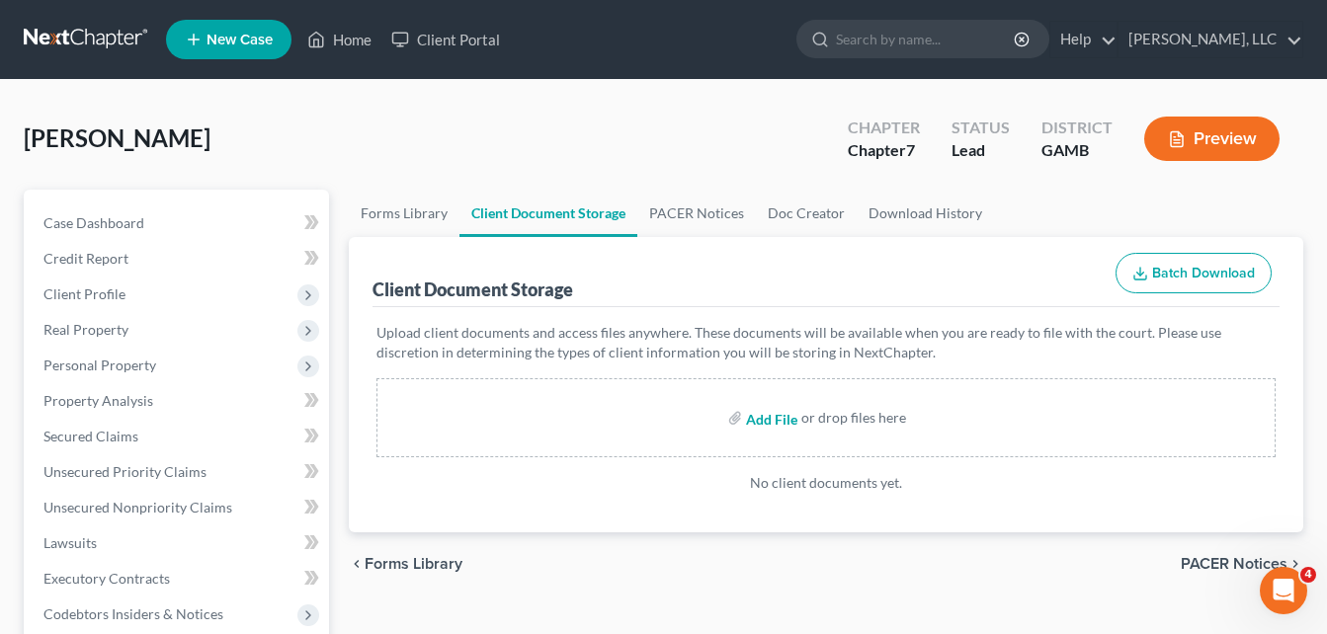
click at [776, 416] on input "file" at bounding box center [769, 418] width 47 height 36
type input "C:\fakepath\[PERSON_NAME], CREDIT REPORT.pdf"
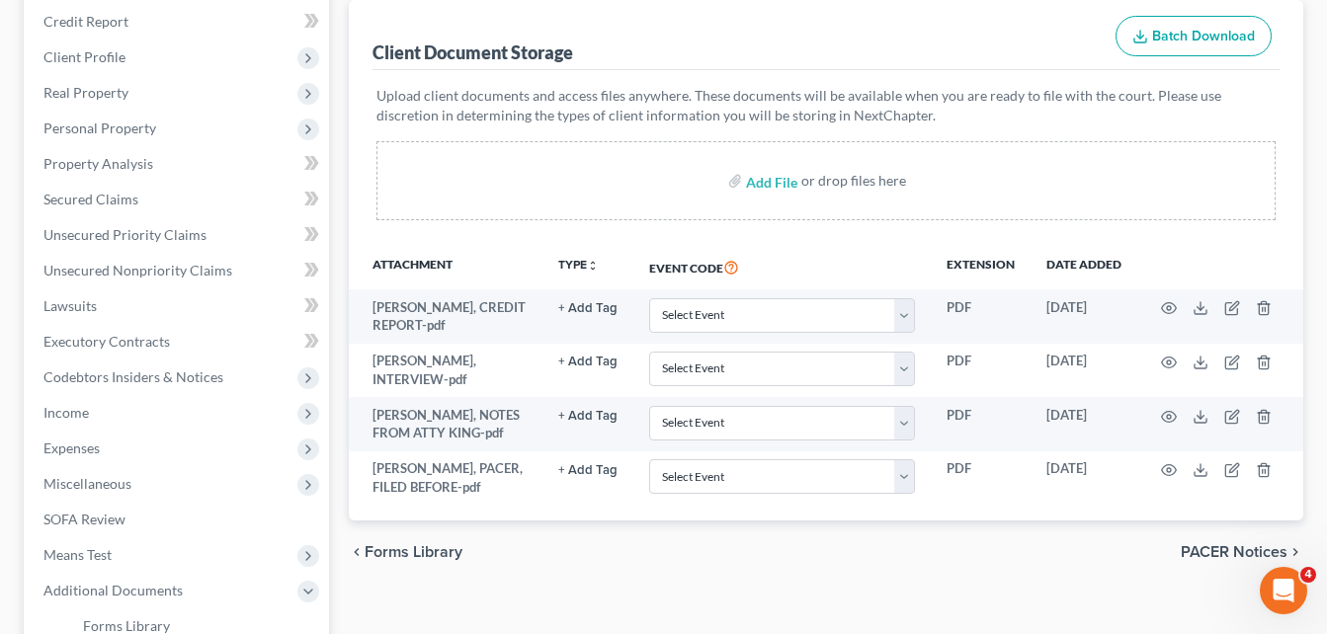
scroll to position [277, 0]
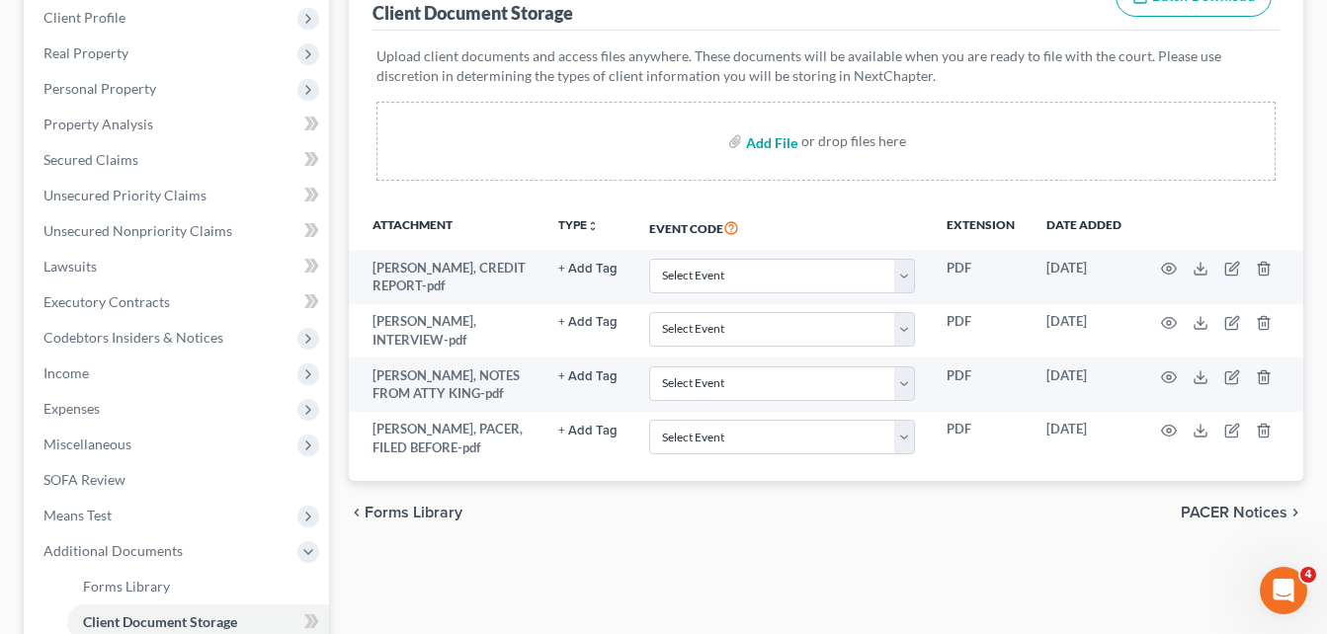
click at [765, 142] on input "file" at bounding box center [769, 142] width 47 height 36
type input "C:\fakepath\2023 TAX RETURN TRANSCRIPT, [PERSON_NAME].pdf"
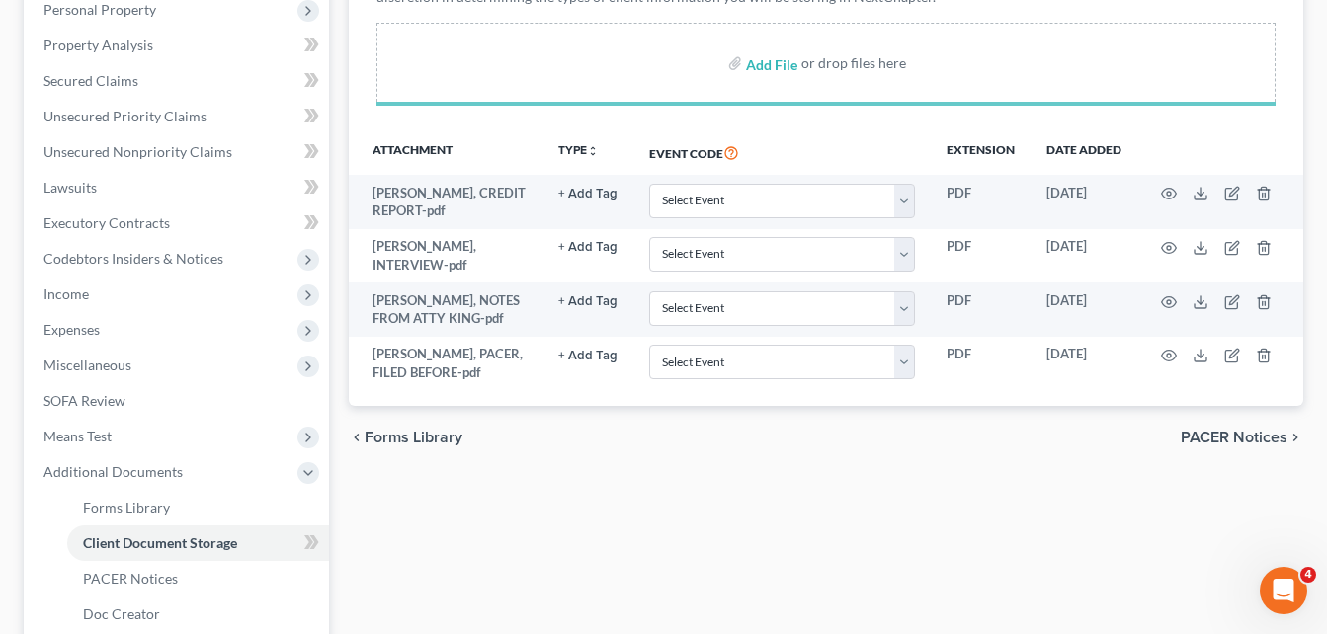
scroll to position [395, 0]
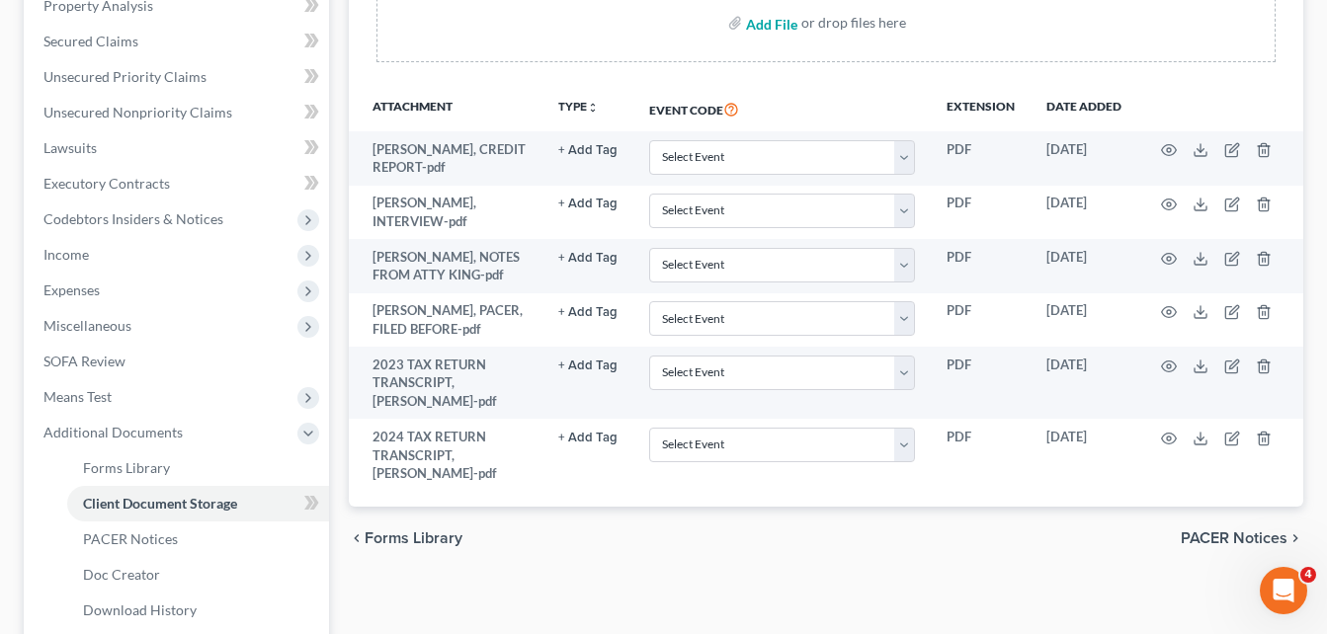
click at [768, 26] on input "file" at bounding box center [769, 23] width 47 height 36
type input "C:\fakepath\[PERSON_NAME], PACER, FILED BEFORE.pdf"
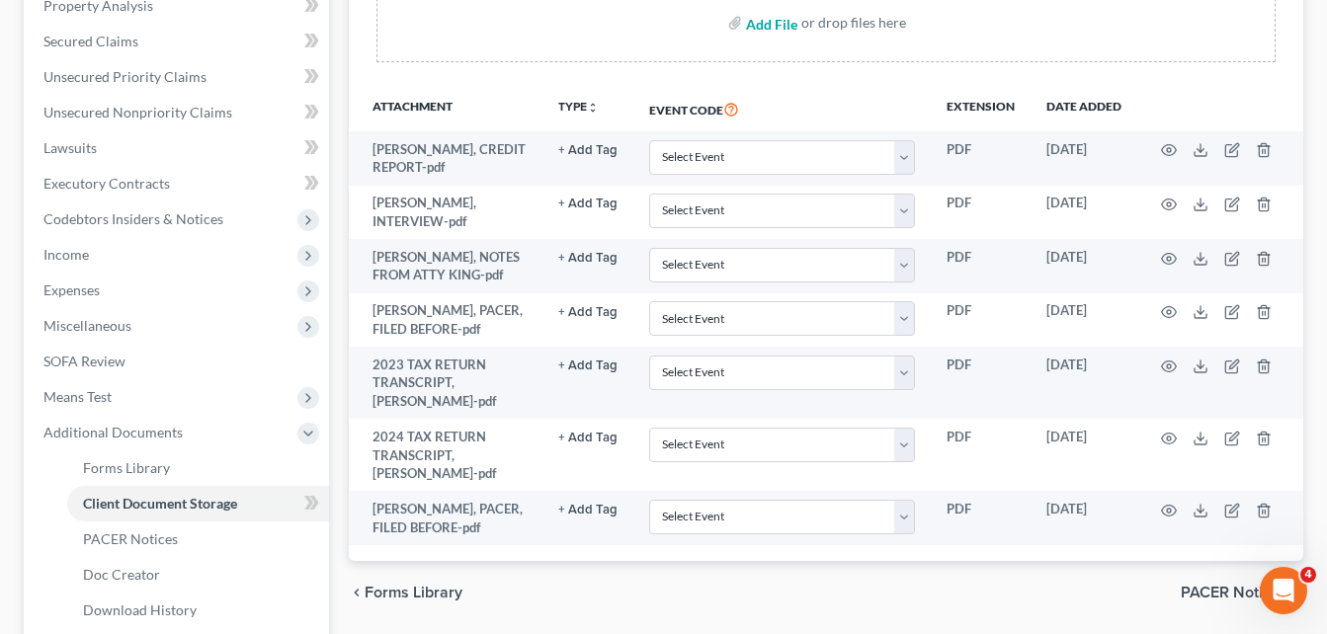
click at [767, 28] on input "file" at bounding box center [769, 23] width 47 height 36
type input "C:\fakepath\Income letter, [PERSON_NAME].pdf"
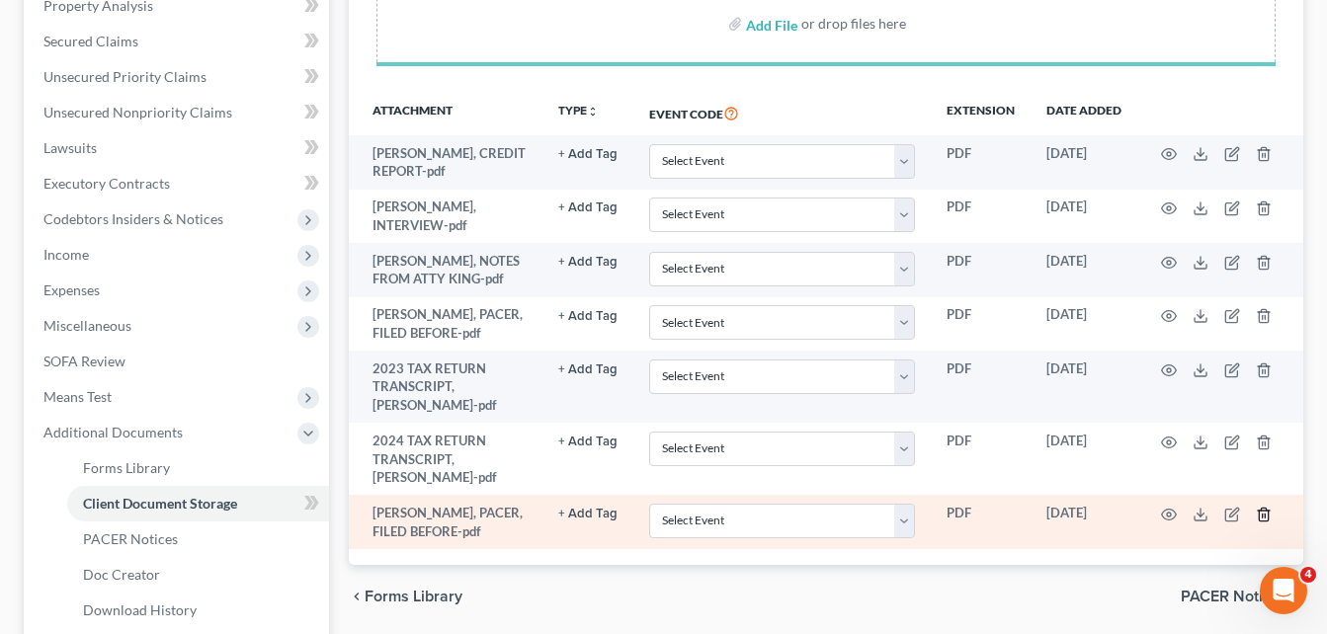
click at [1268, 517] on icon "button" at bounding box center [1263, 514] width 9 height 13
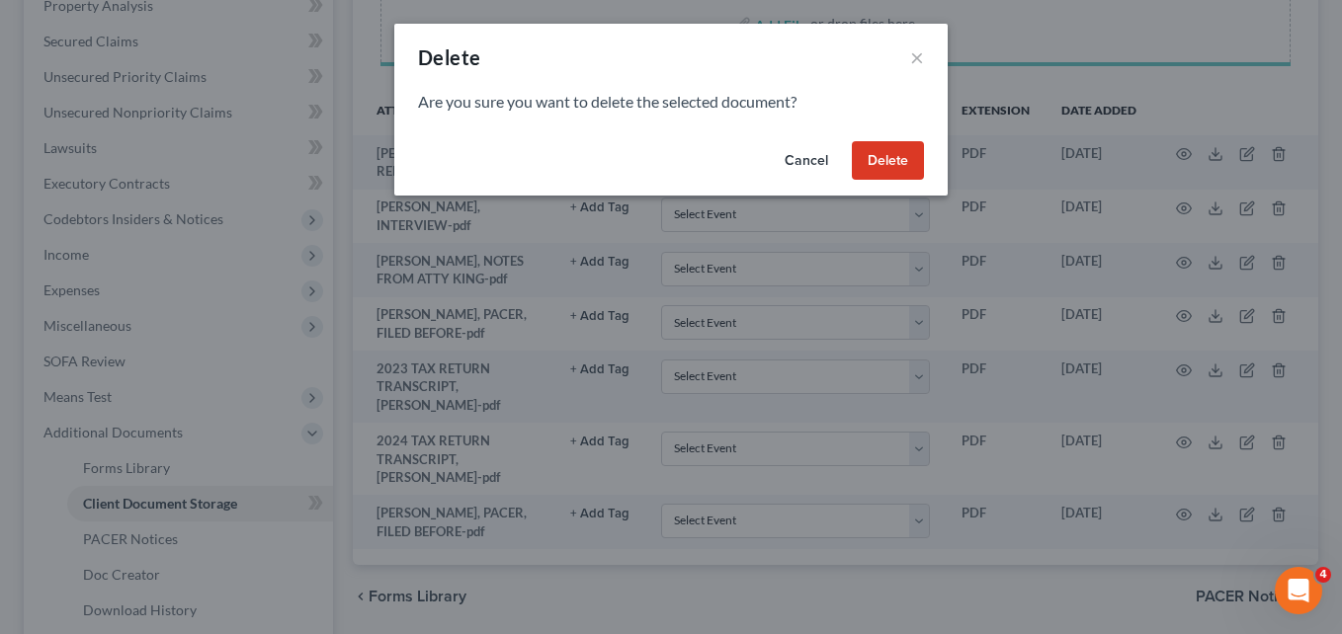
click at [893, 161] on button "Delete" at bounding box center [888, 161] width 72 height 40
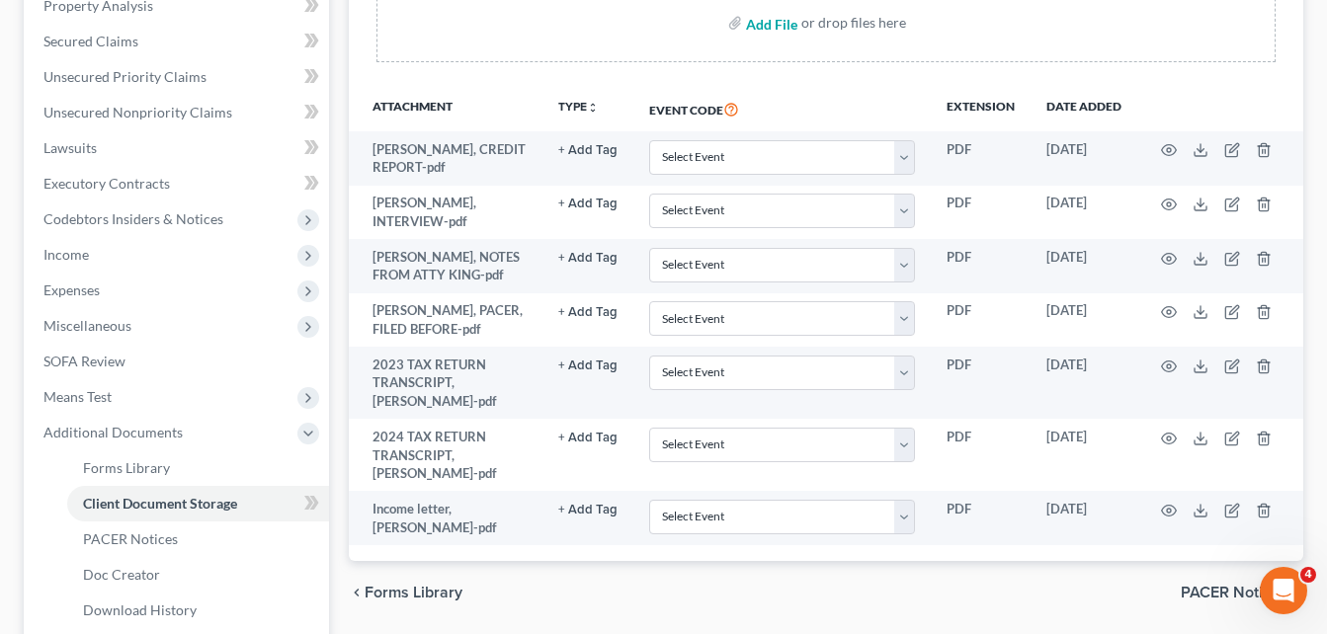
click at [772, 23] on input "file" at bounding box center [769, 23] width 47 height 36
type input "C:\fakepath\[PERSON_NAME], ss card.pdf"
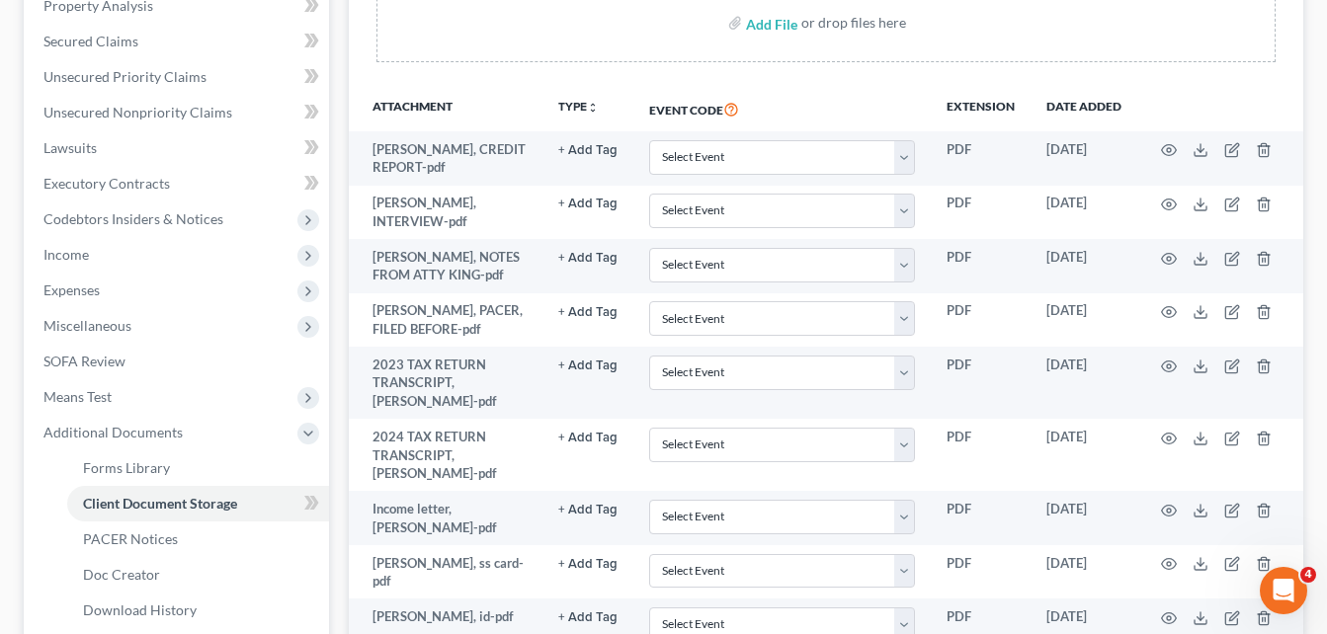
click at [345, 198] on div "Forms Library Client Document Storage PACER Notices Doc Creator Download Histor…" at bounding box center [826, 293] width 974 height 999
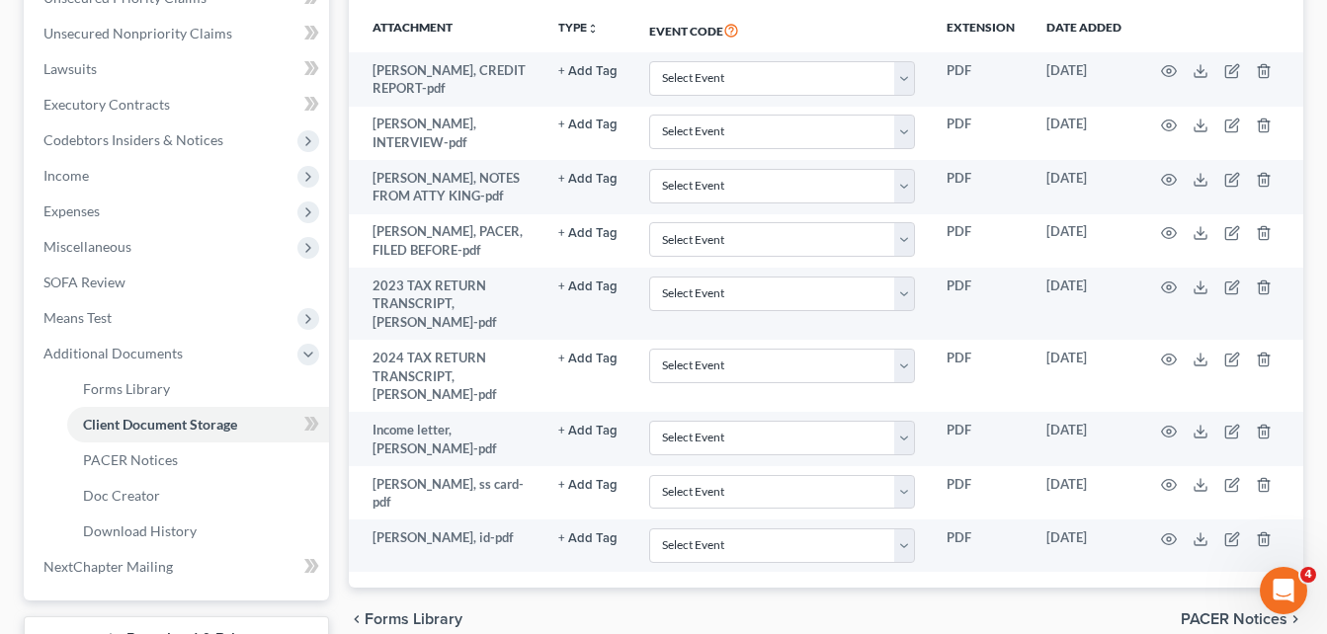
scroll to position [629, 0]
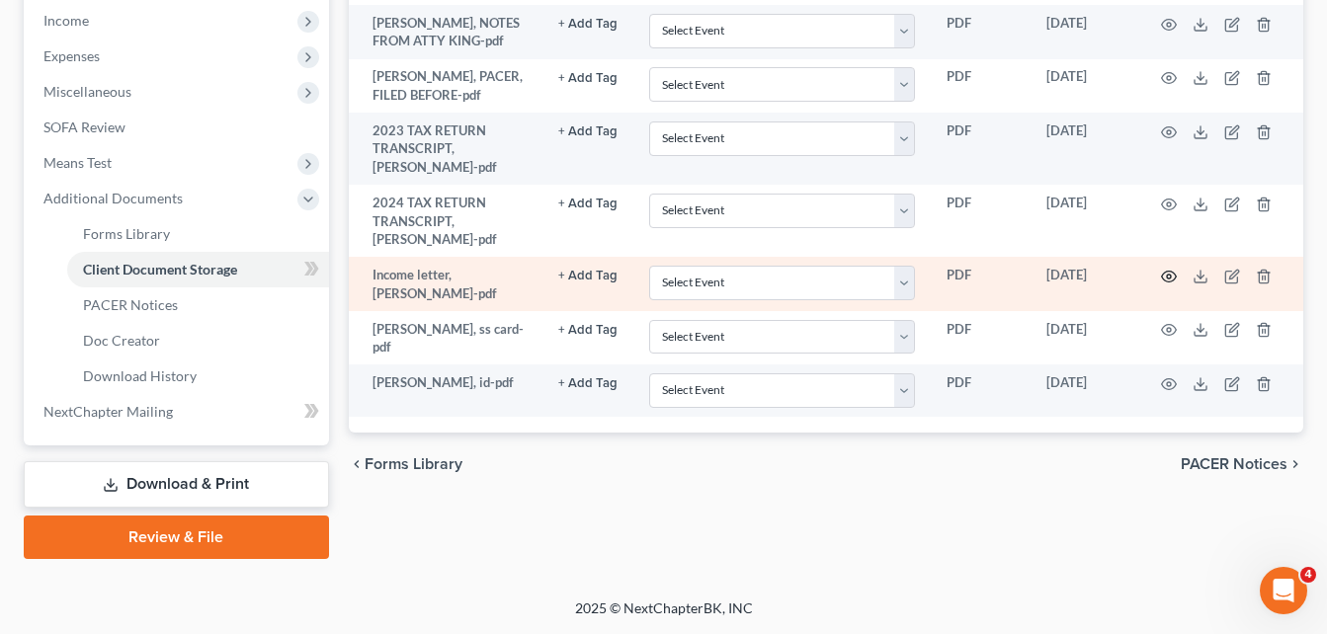
click at [1171, 276] on circle "button" at bounding box center [1169, 277] width 4 height 4
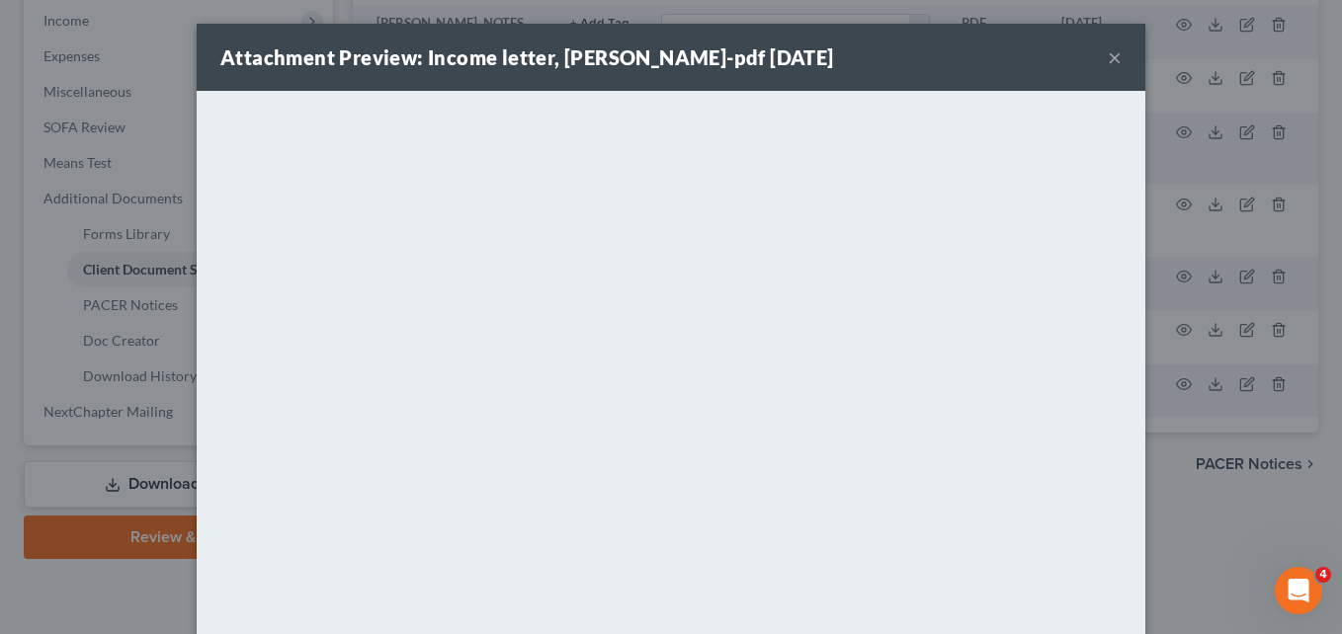
click at [1110, 62] on button "×" at bounding box center [1115, 57] width 14 height 24
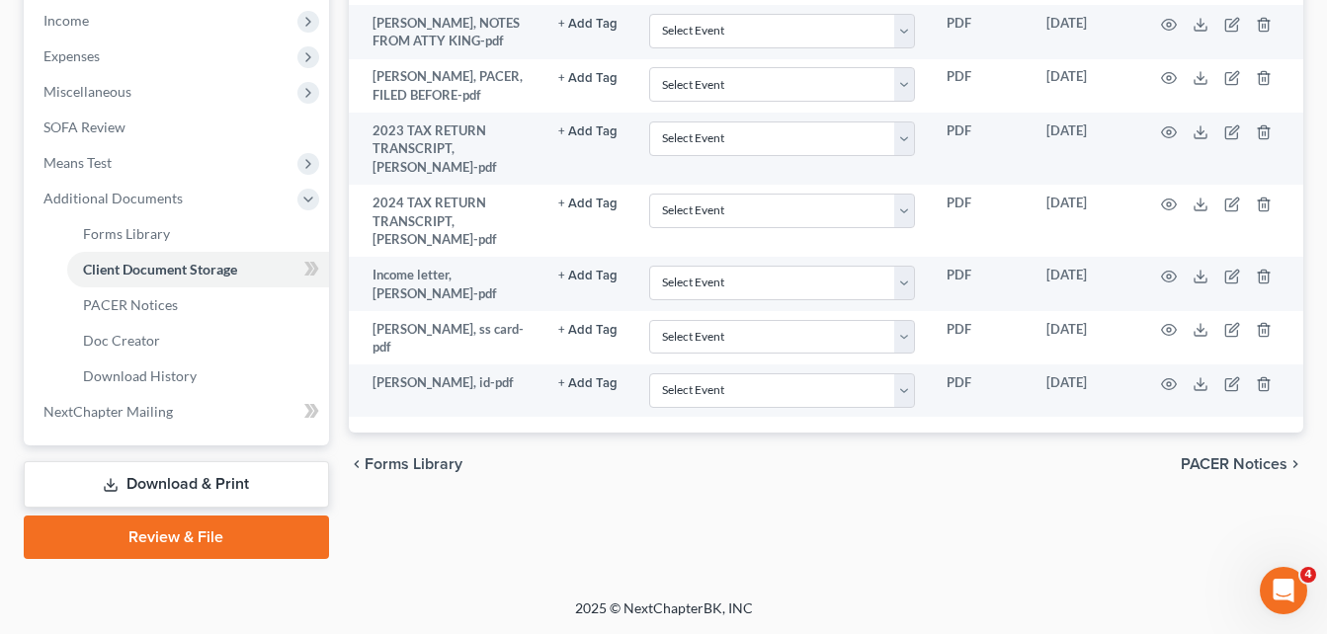
click at [344, 34] on div "Forms Library Client Document Storage PACER Notices Doc Creator Download Histor…" at bounding box center [826, 59] width 974 height 999
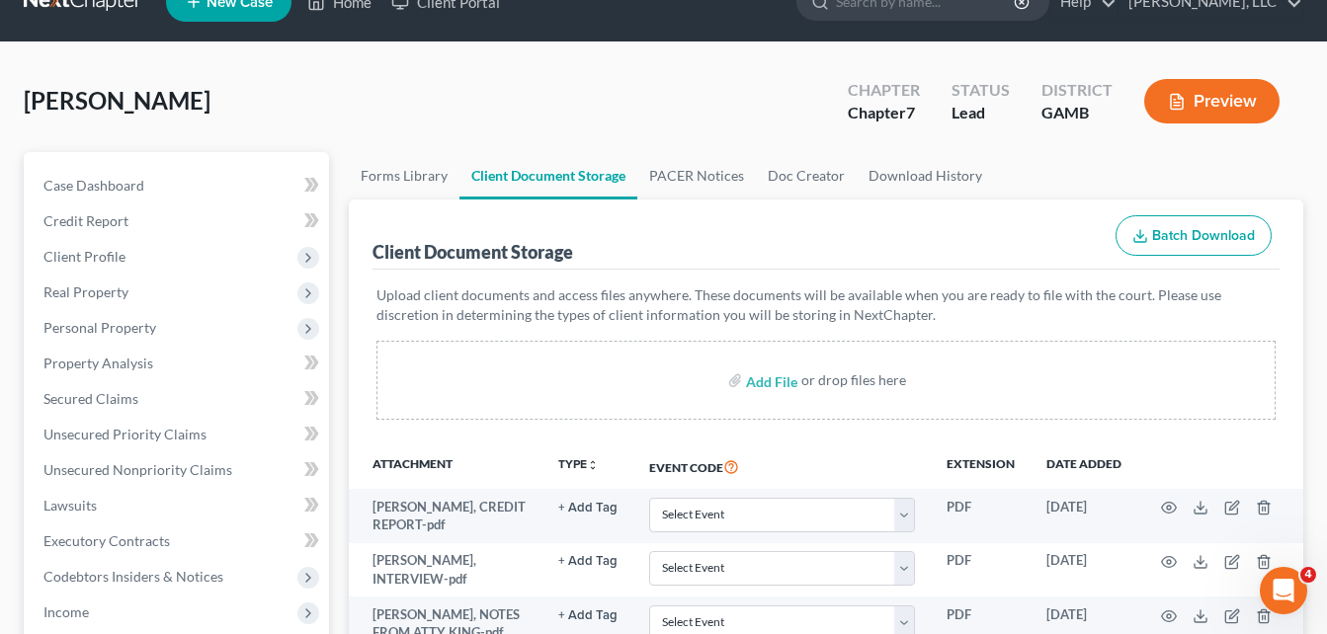
scroll to position [0, 0]
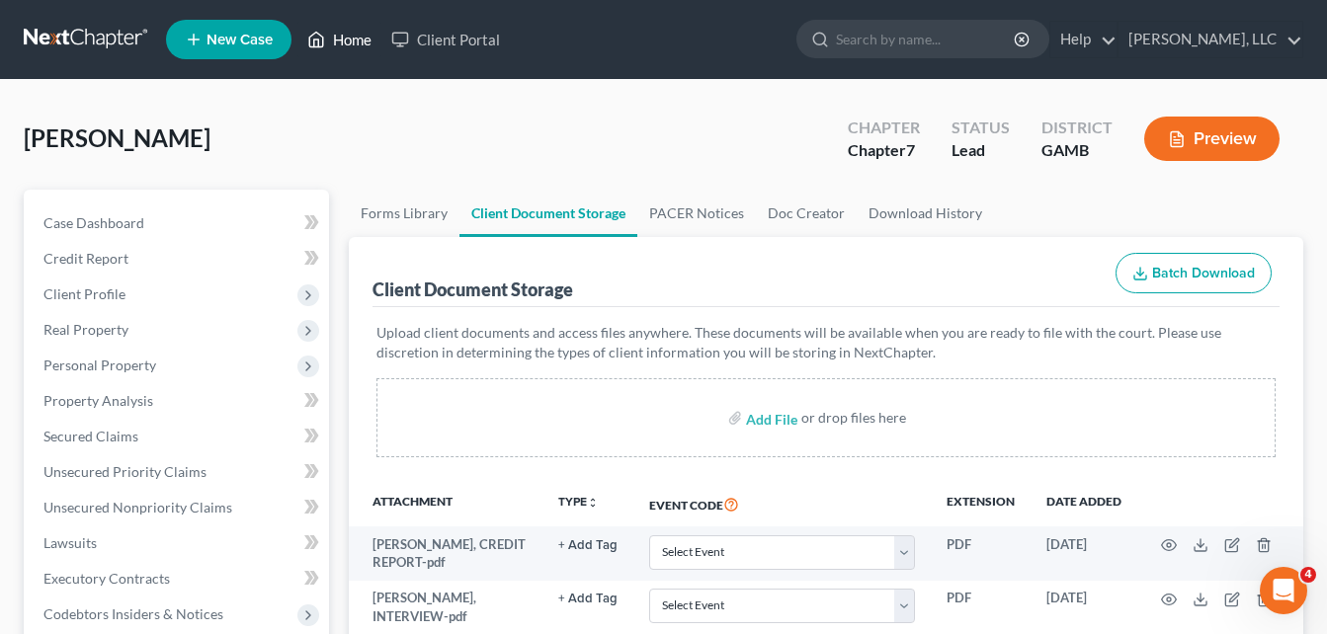
click at [344, 34] on link "Home" at bounding box center [339, 40] width 84 height 36
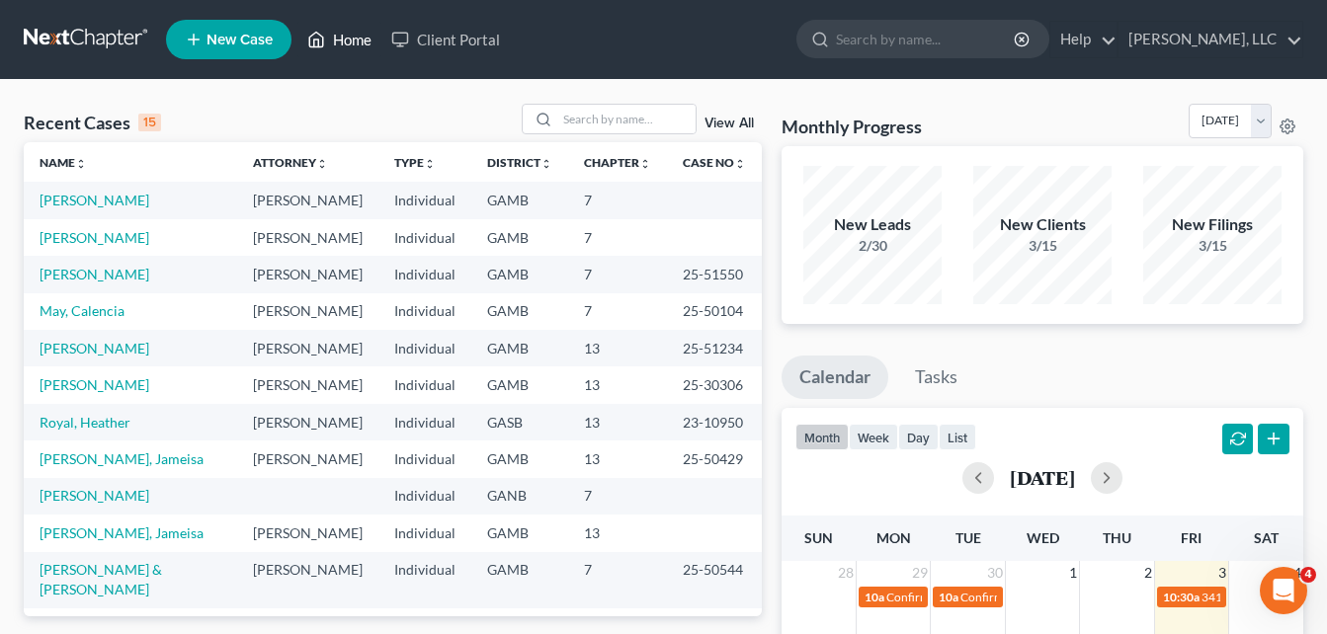
click at [360, 45] on link "Home" at bounding box center [339, 40] width 84 height 36
